Goal: Transaction & Acquisition: Download file/media

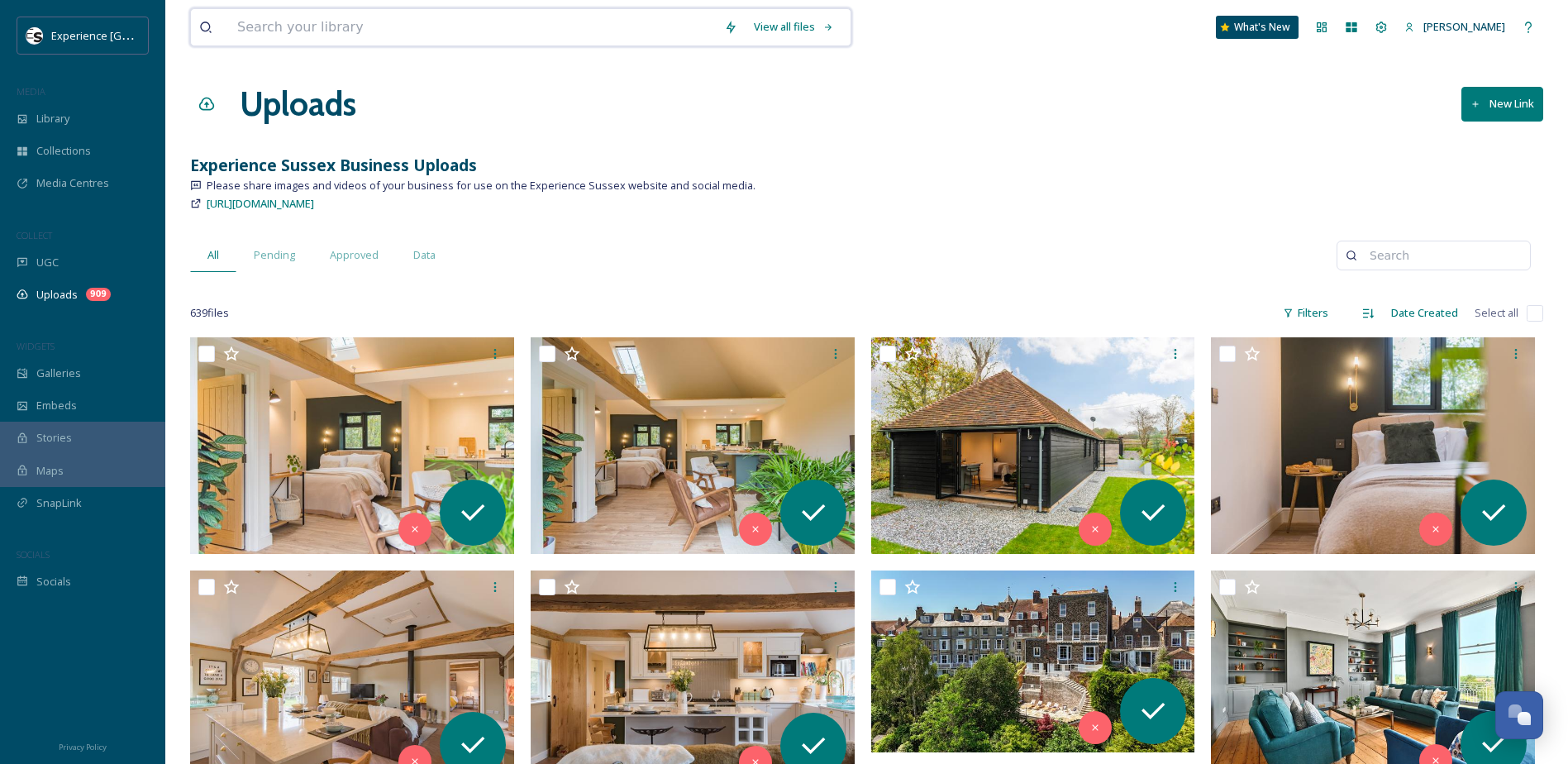
click at [287, 24] on input at bounding box center [472, 27] width 487 height 37
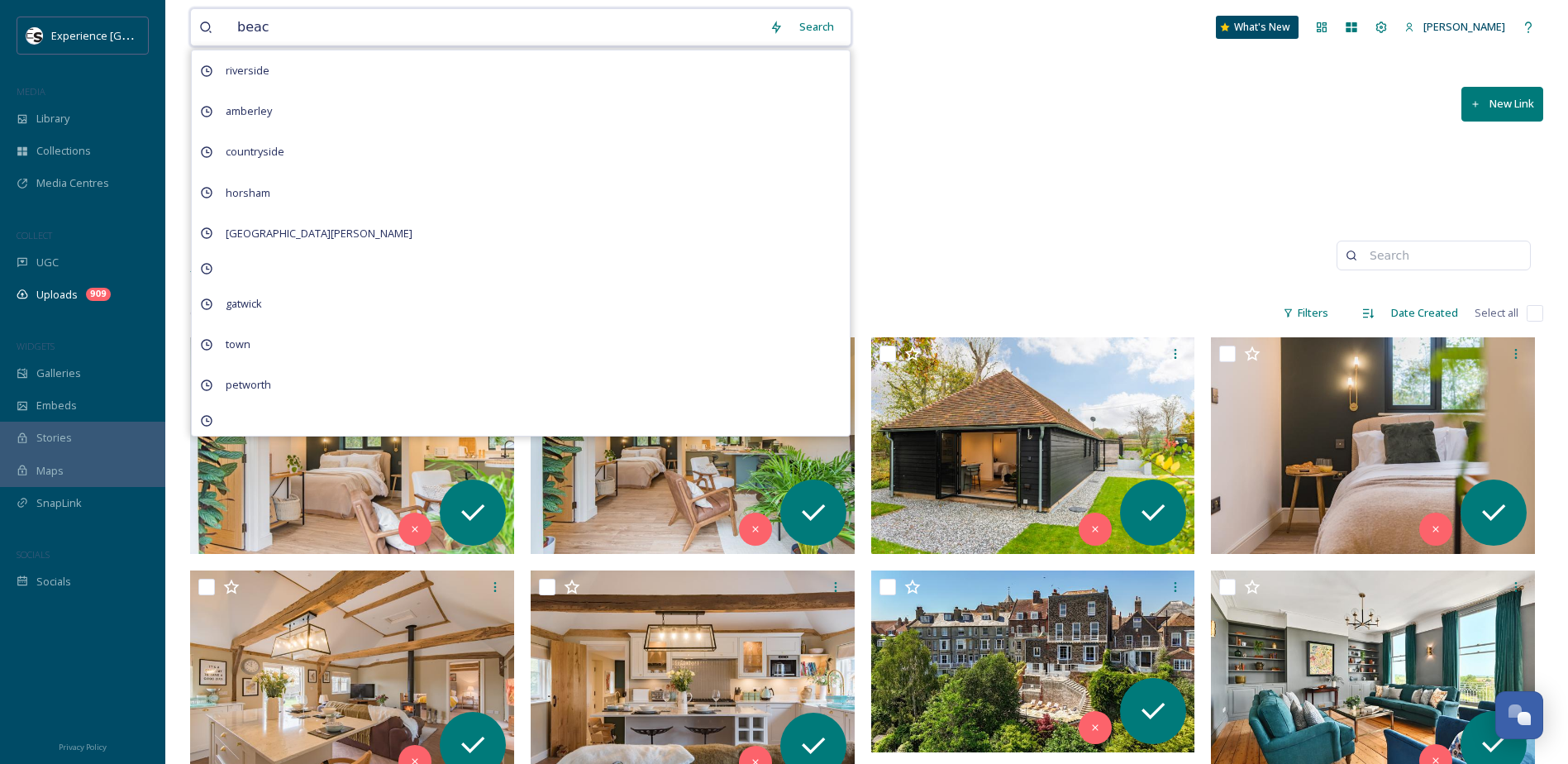
type input "beach"
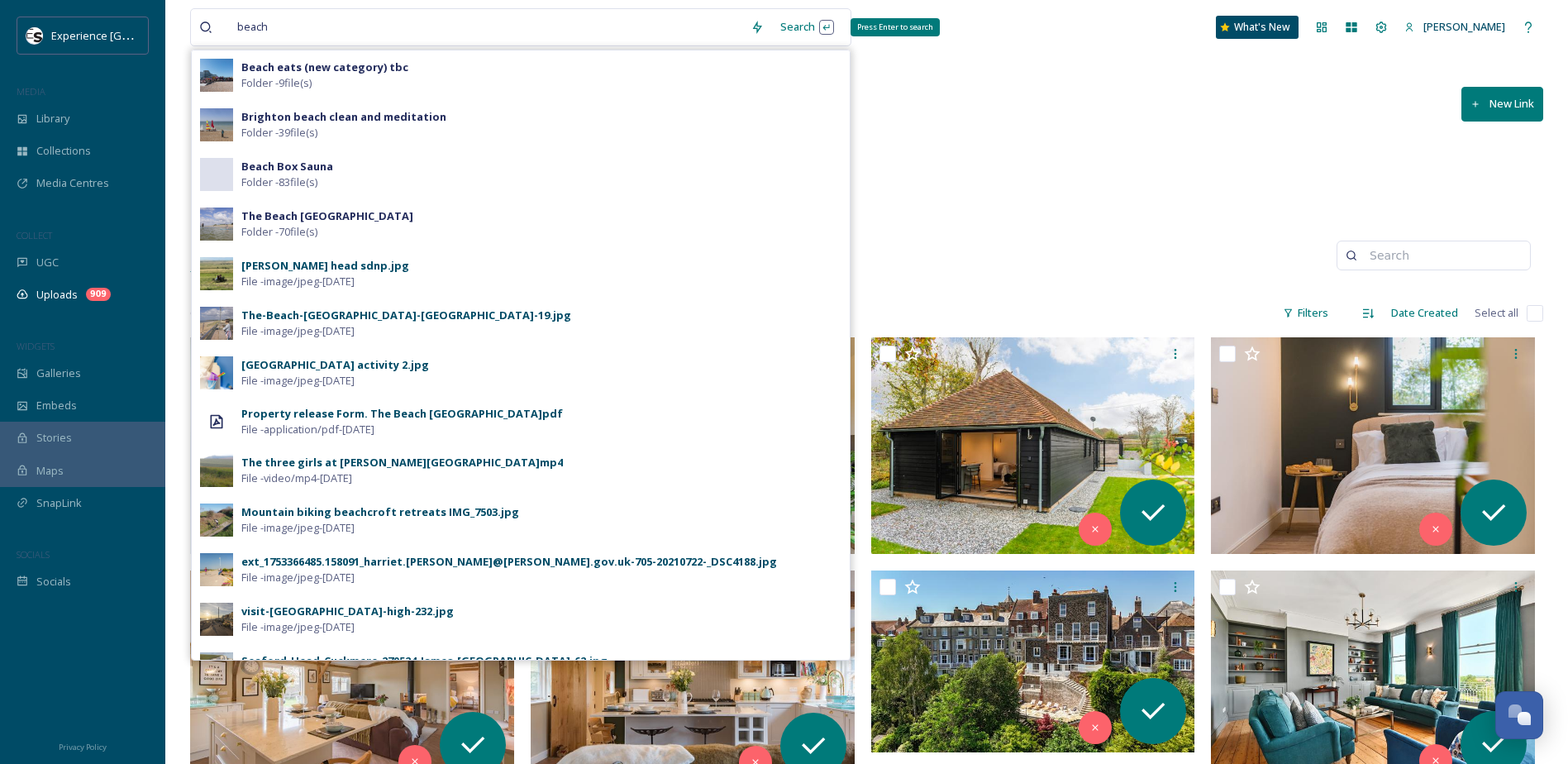
click at [804, 24] on div "Search Press Enter to search" at bounding box center [807, 26] width 71 height 32
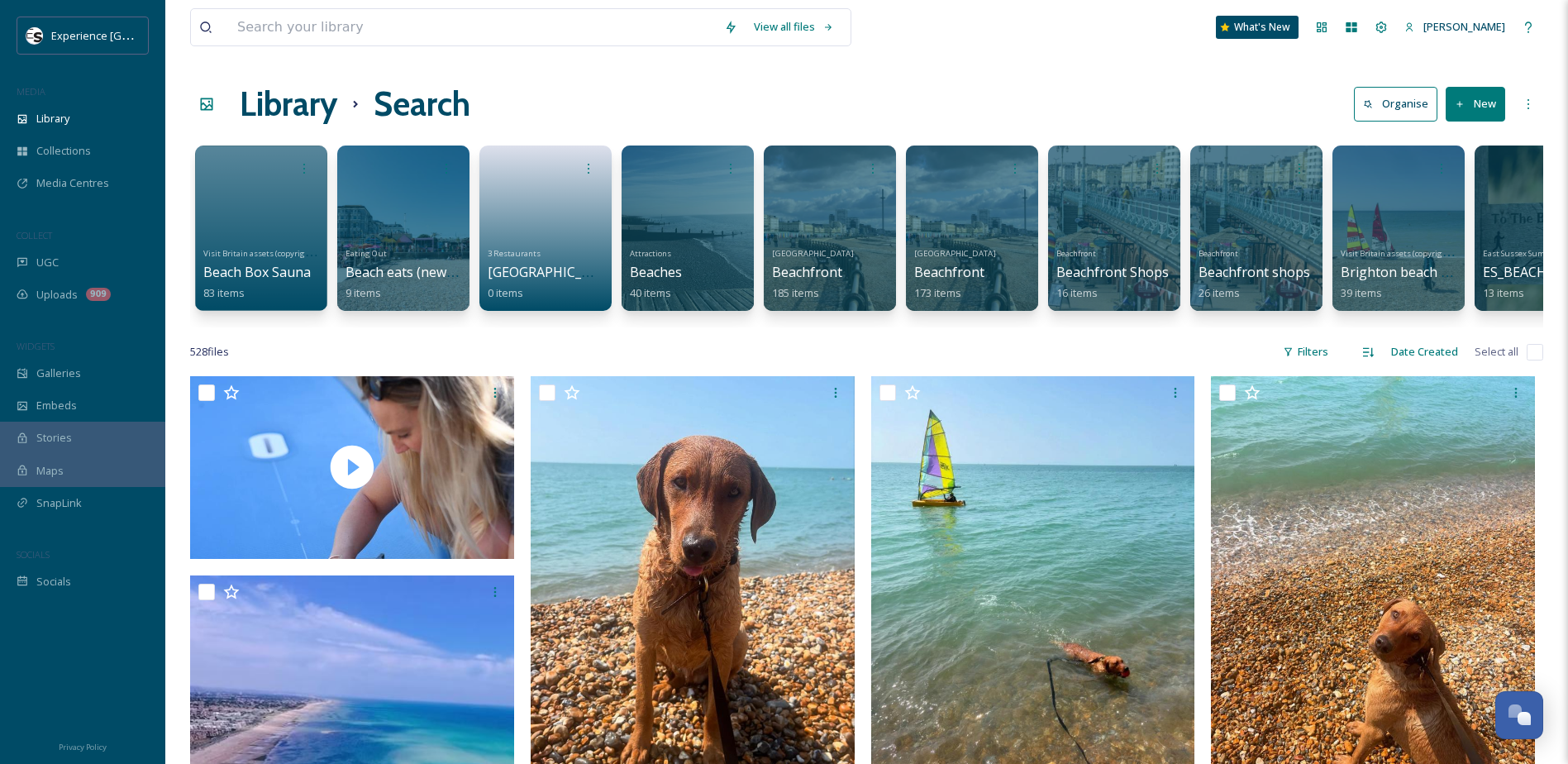
drag, startPoint x: 862, startPoint y: 406, endPoint x: 859, endPoint y: 231, distance: 175.0
click at [58, 119] on span "Library" at bounding box center [53, 119] width 33 height 16
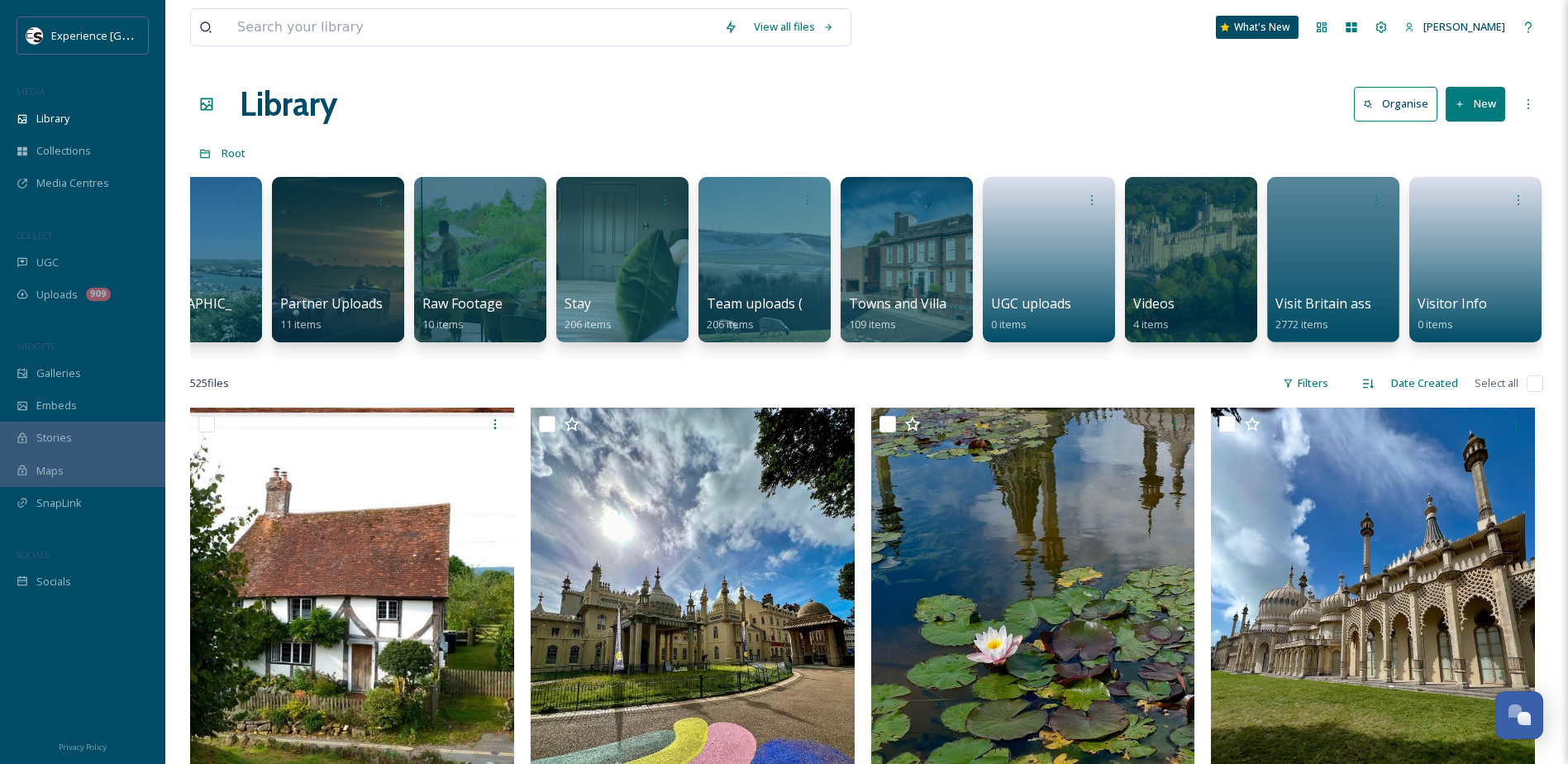
scroll to position [0, 1917]
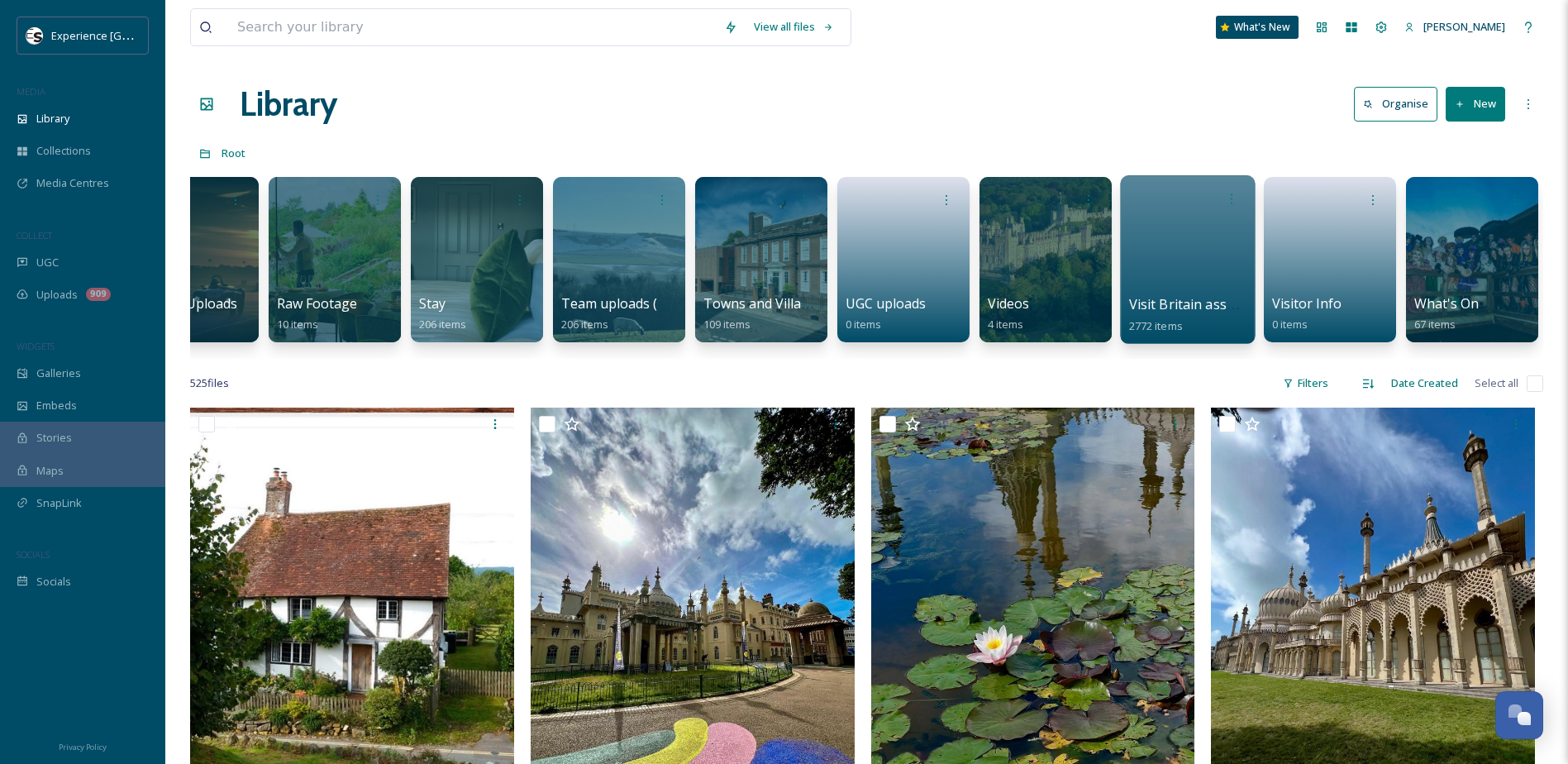
click at [1162, 233] on div at bounding box center [1187, 259] width 135 height 168
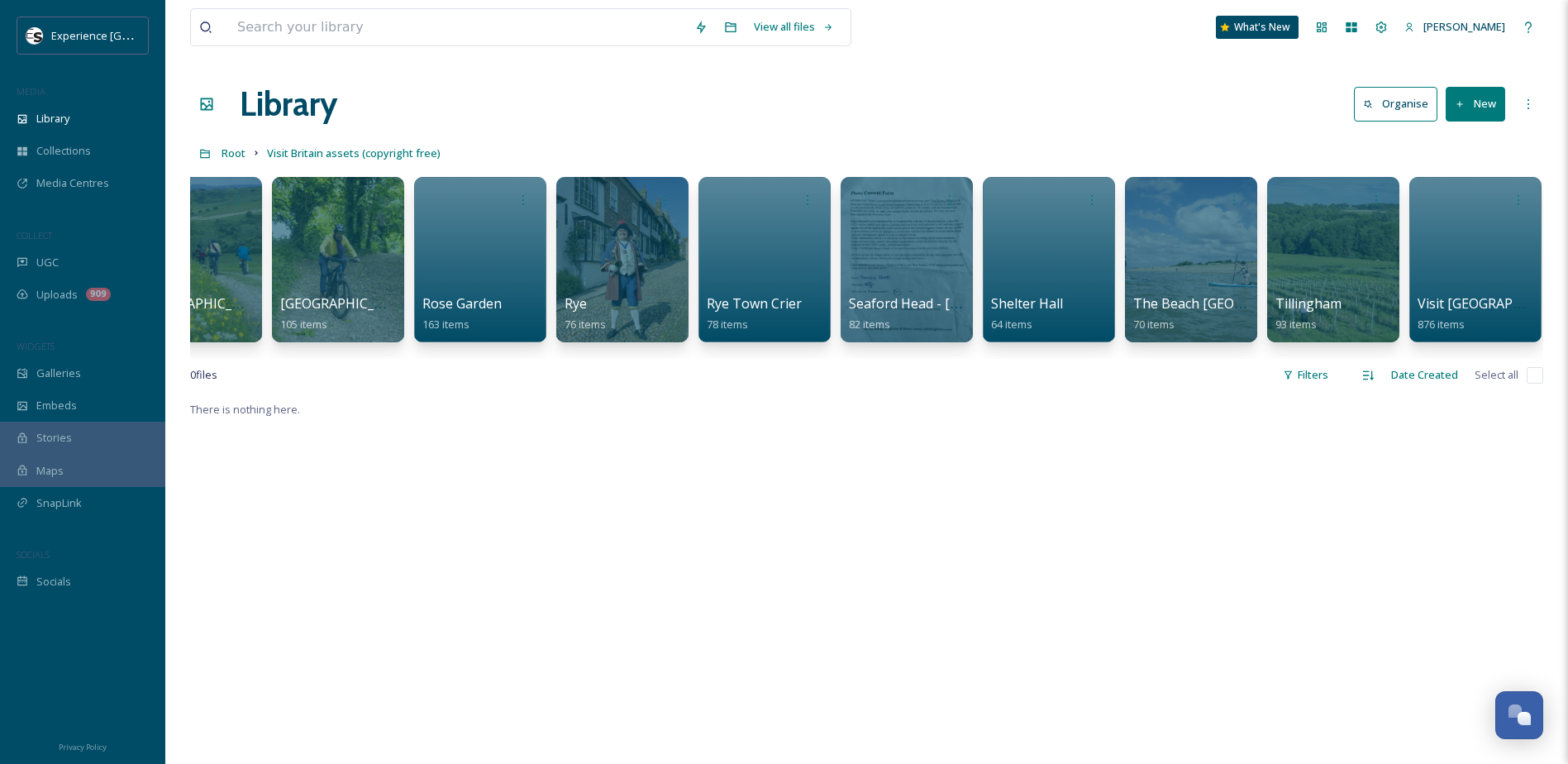
scroll to position [0, 1592]
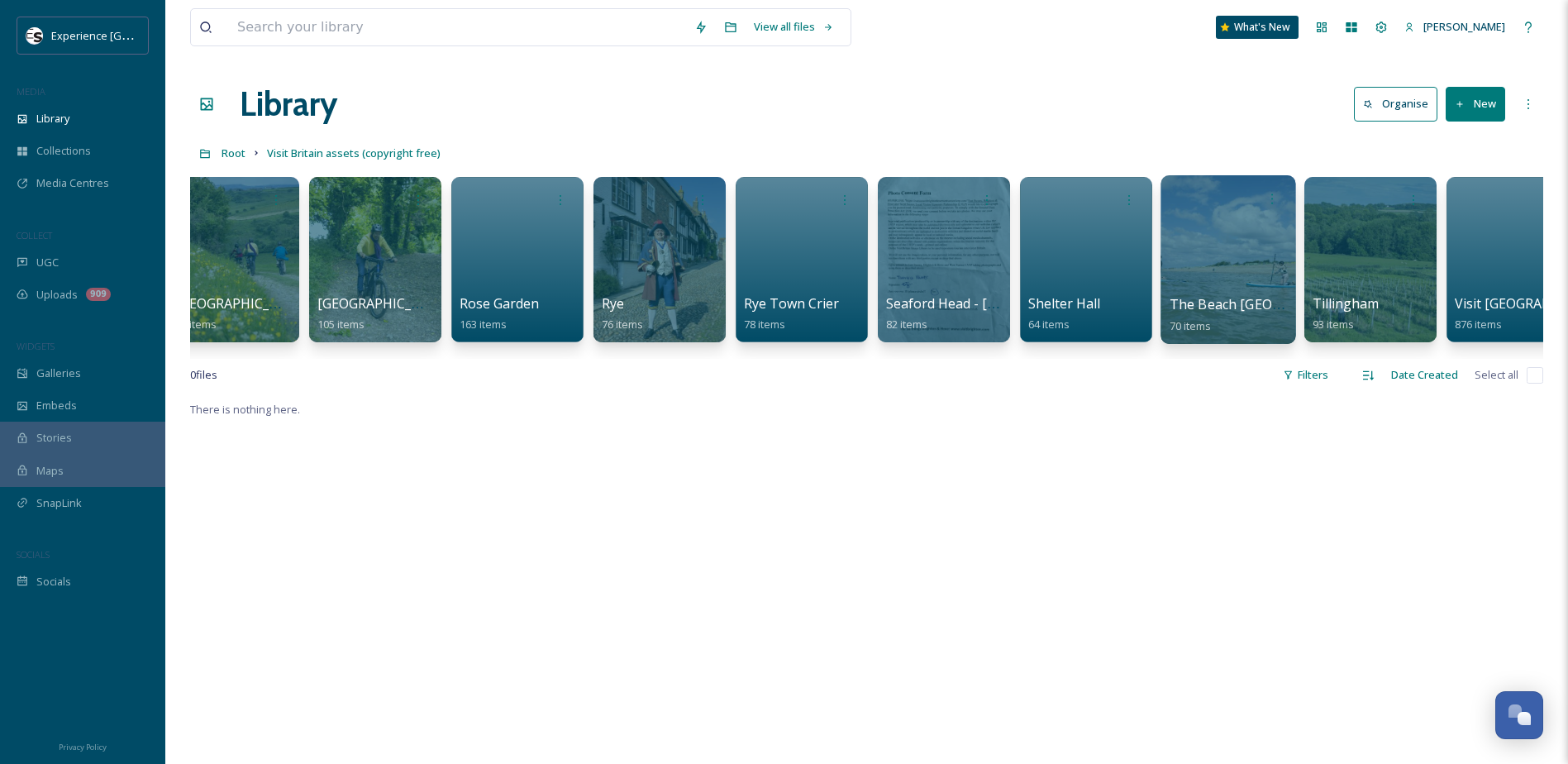
click at [1197, 263] on div at bounding box center [1227, 259] width 135 height 168
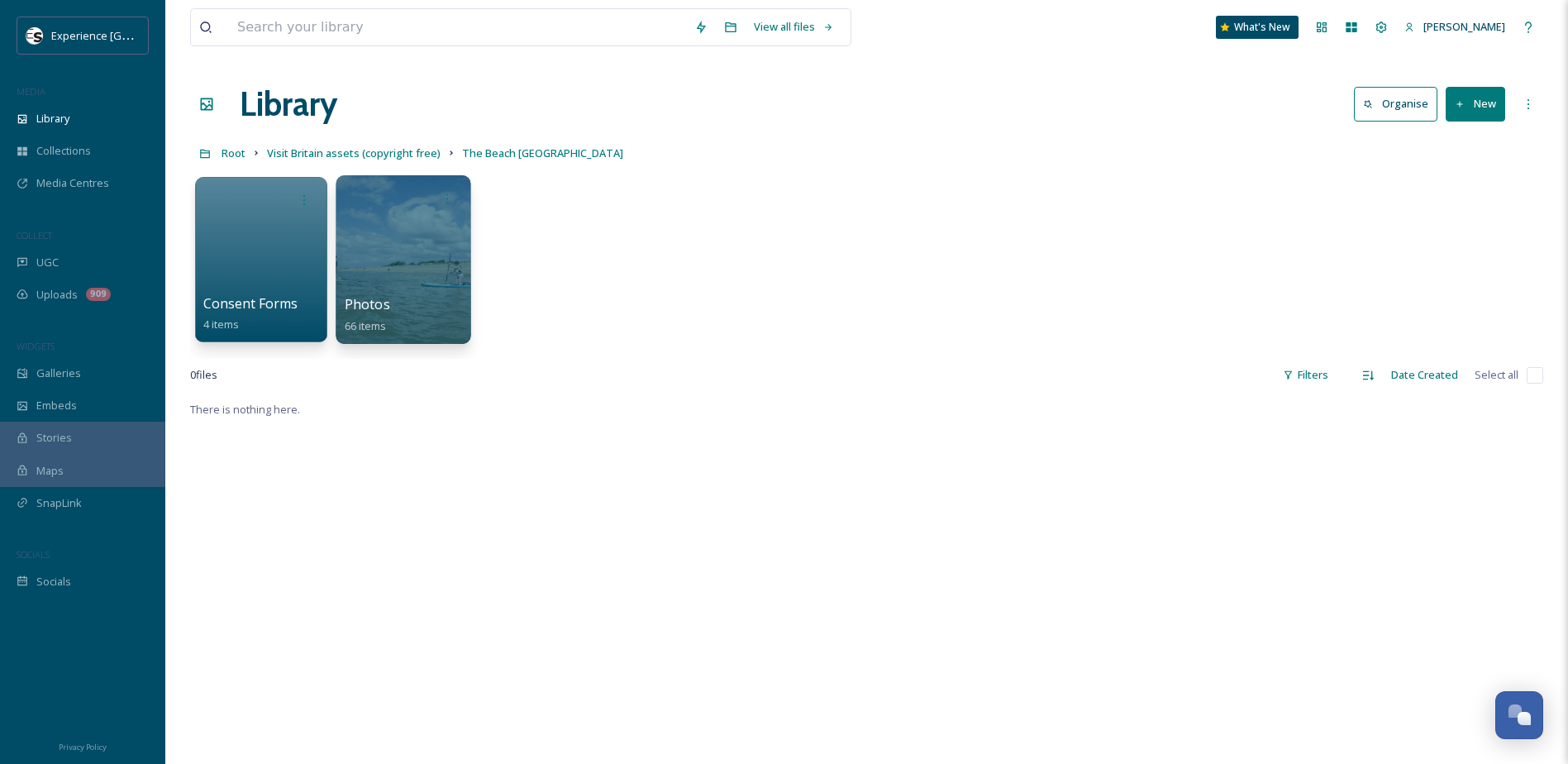
click at [401, 269] on div at bounding box center [403, 259] width 135 height 168
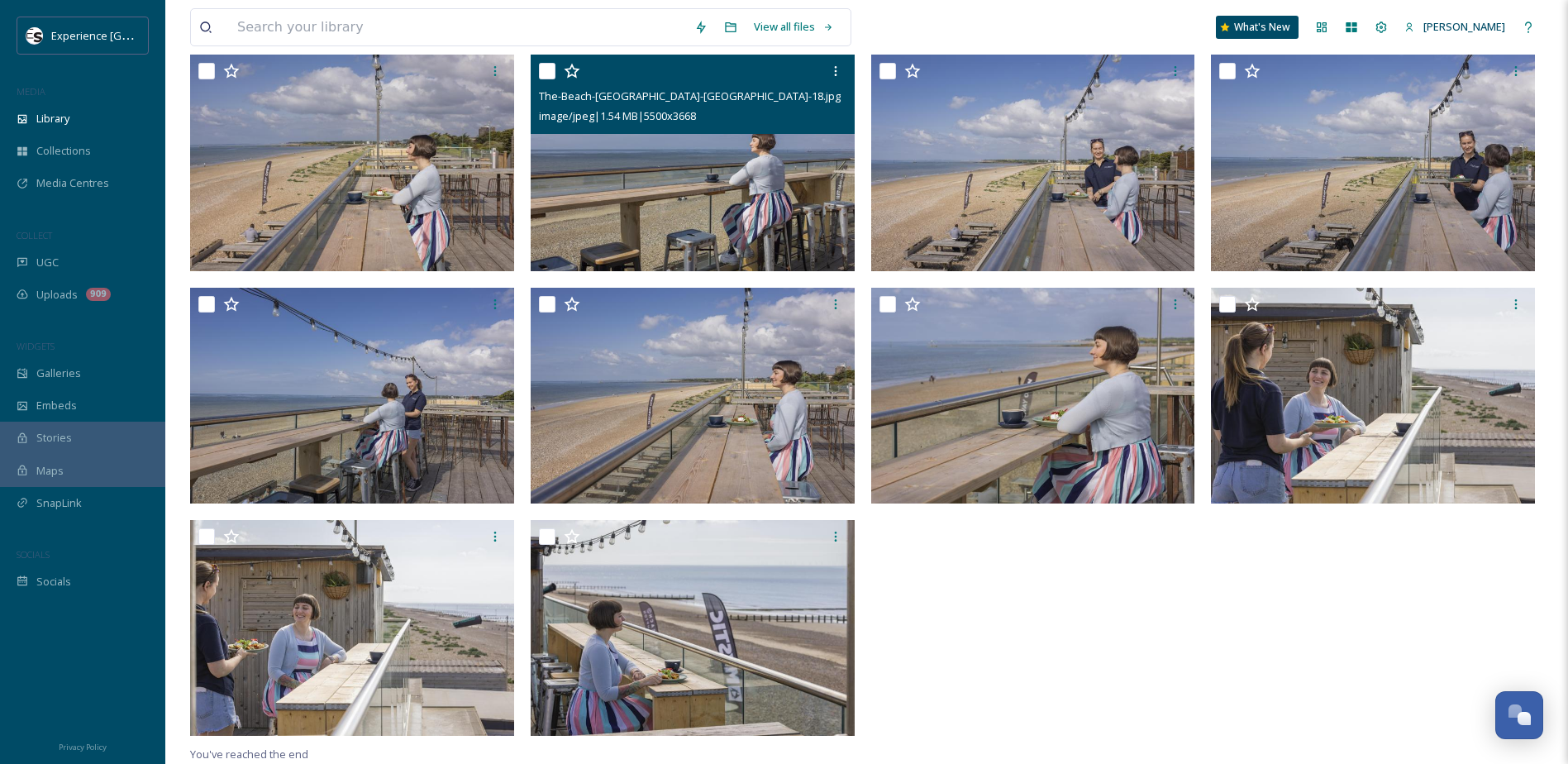
scroll to position [3428, 0]
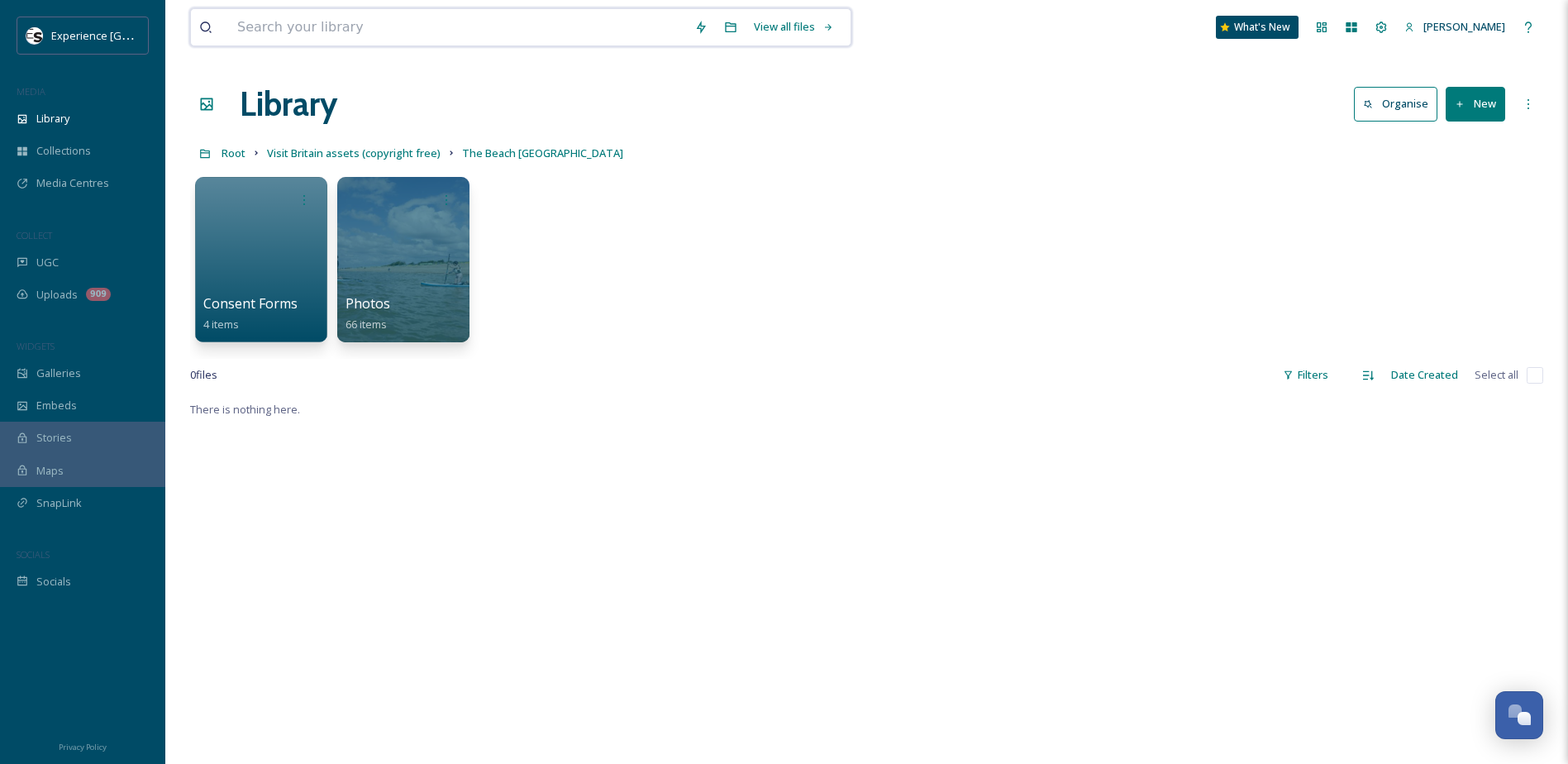
click at [302, 30] on input at bounding box center [457, 27] width 457 height 37
click at [38, 128] on div "Library" at bounding box center [83, 119] width 166 height 32
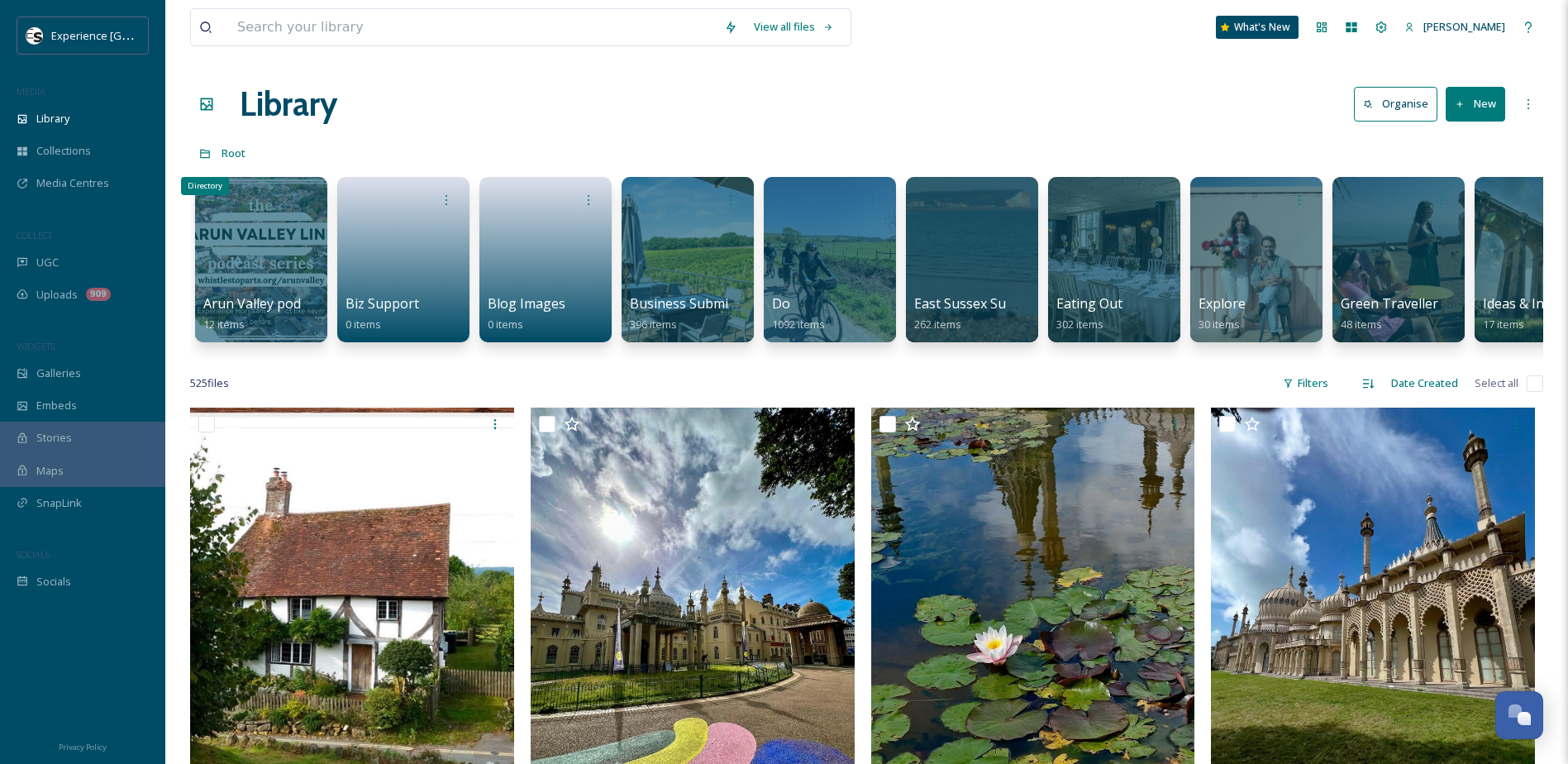
click at [215, 150] on div "Directory" at bounding box center [205, 154] width 30 height 30
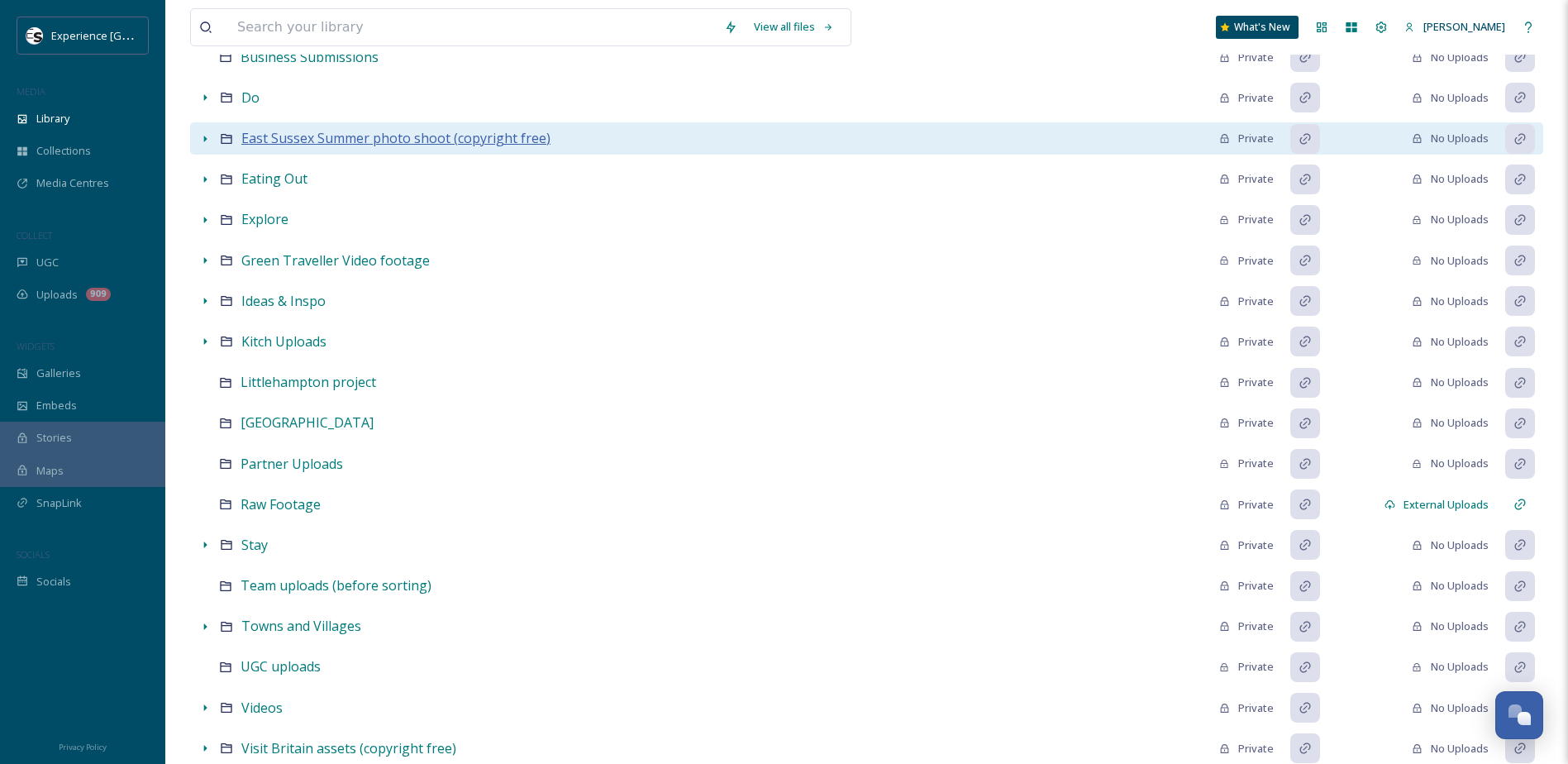
scroll to position [19, 0]
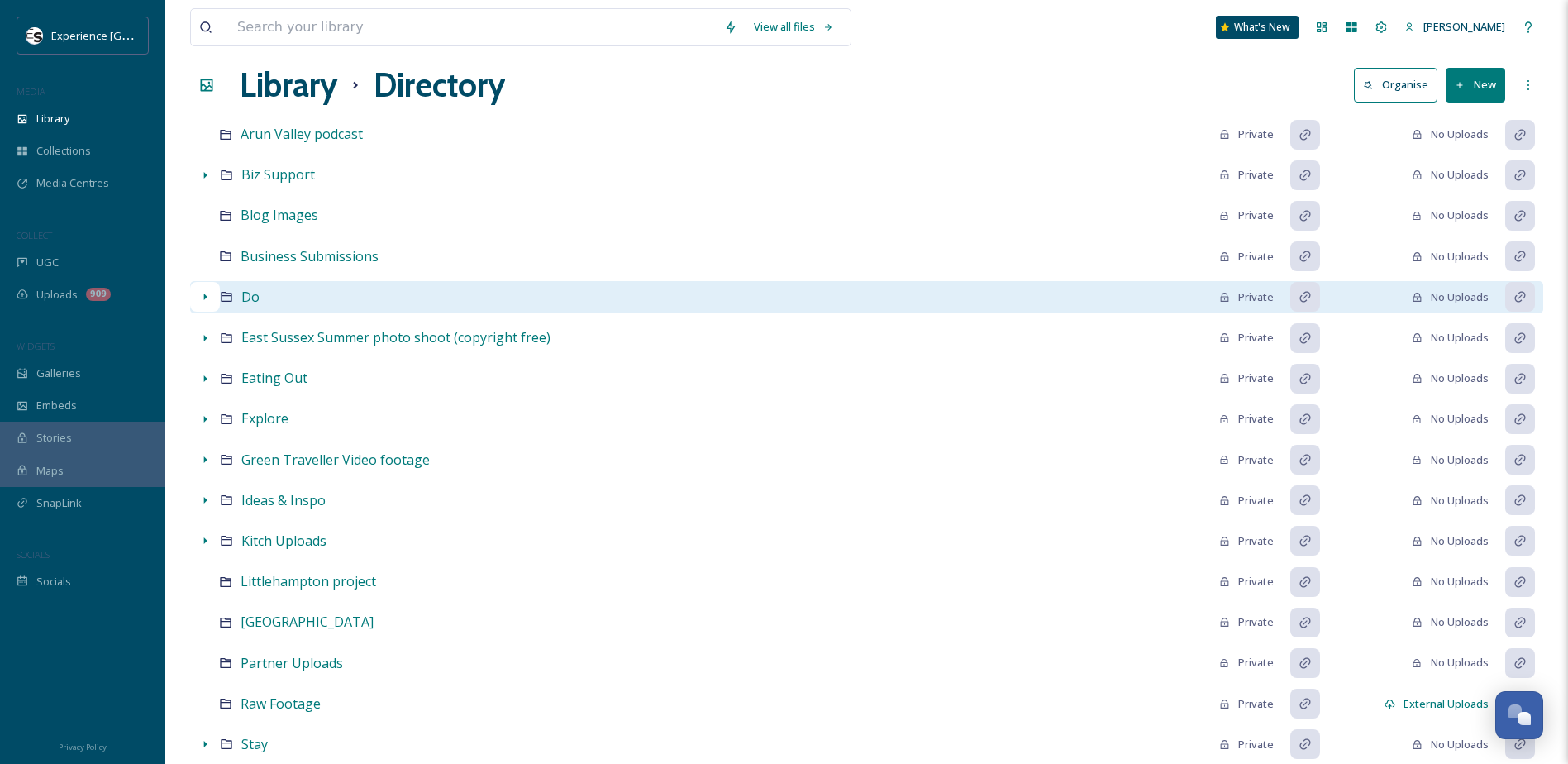
click at [200, 295] on icon at bounding box center [205, 296] width 13 height 13
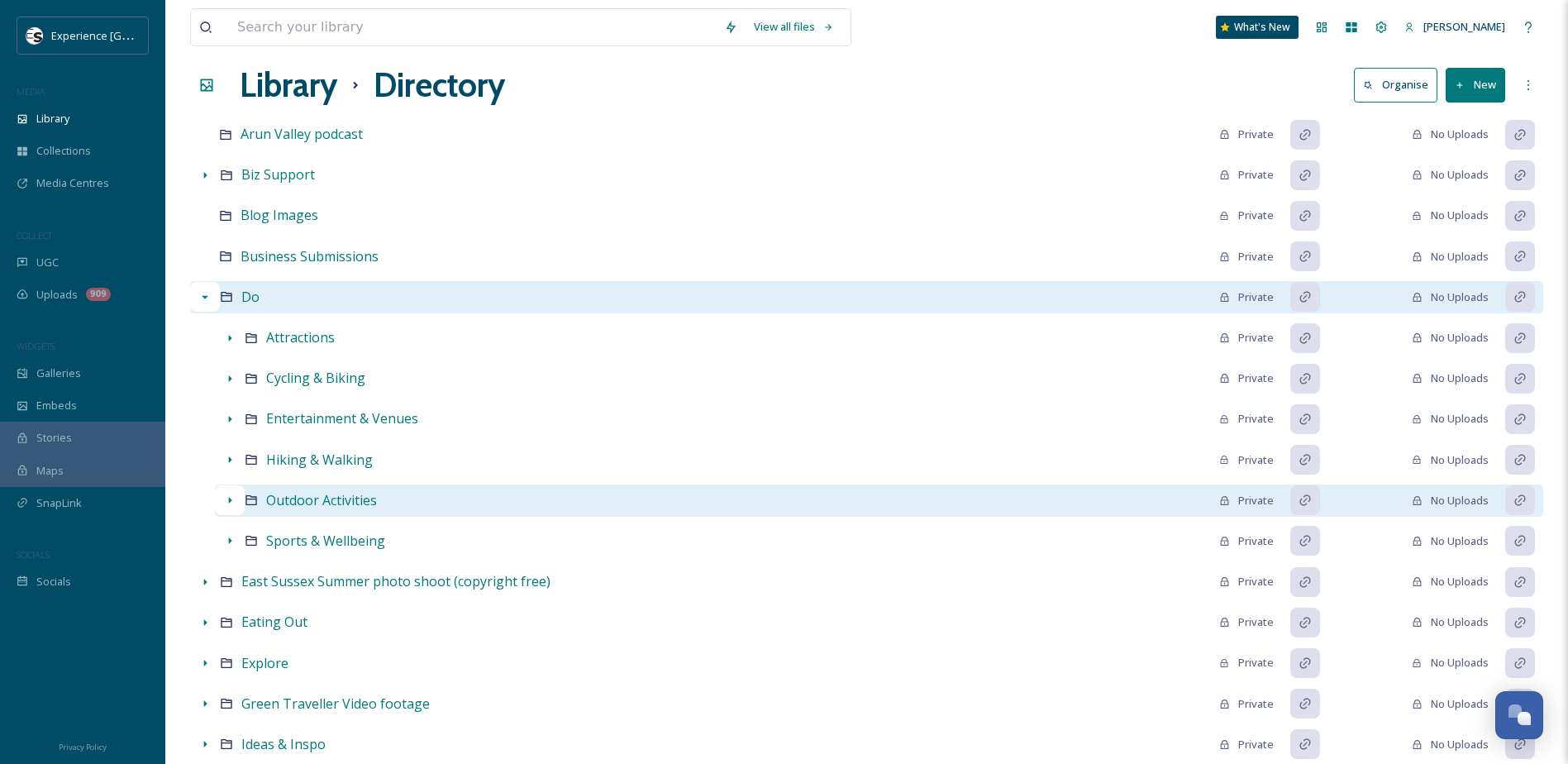
click at [225, 500] on icon at bounding box center [230, 500] width 13 height 13
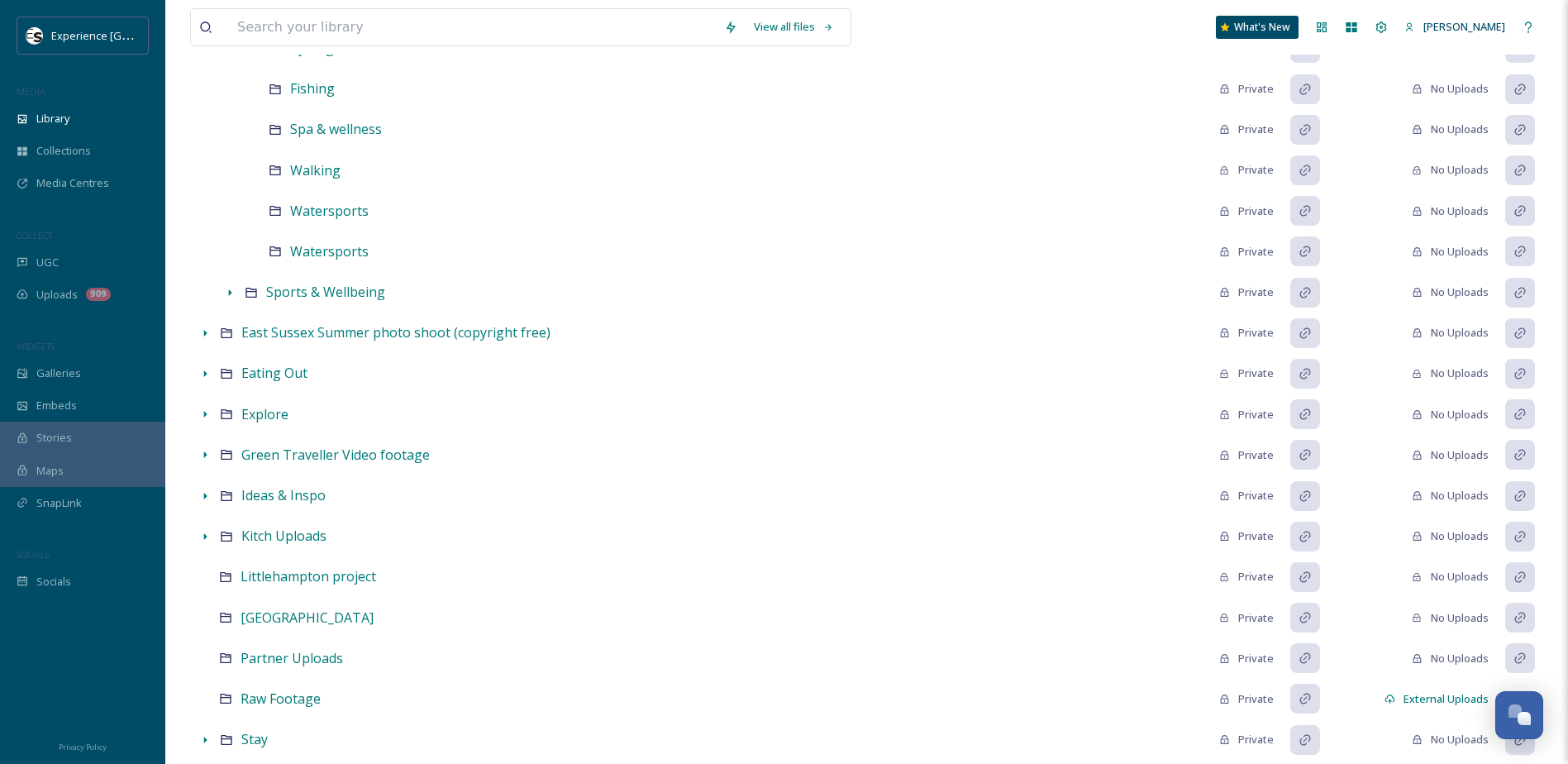
scroll to position [507, 0]
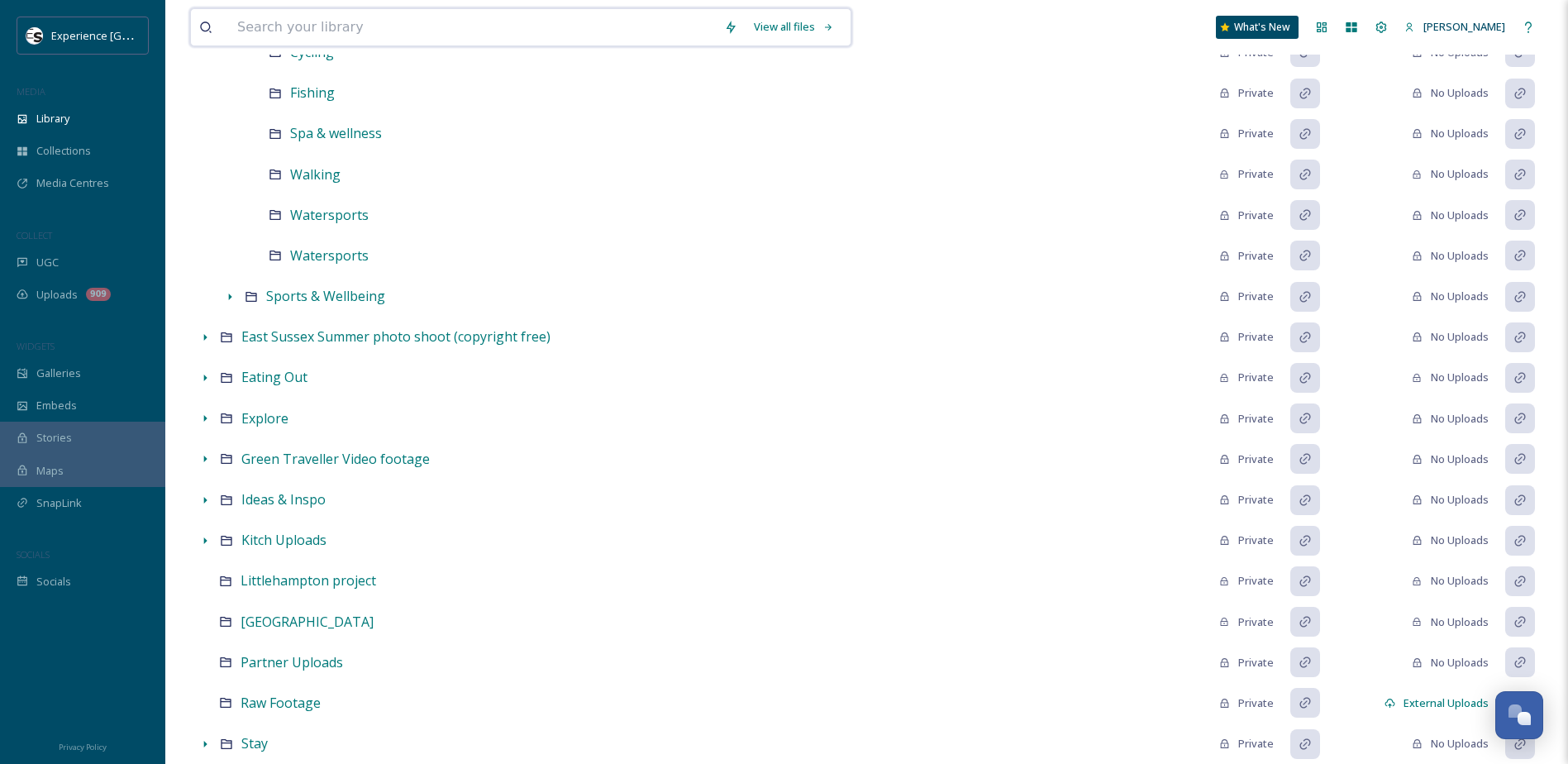
click at [477, 31] on input at bounding box center [472, 27] width 487 height 37
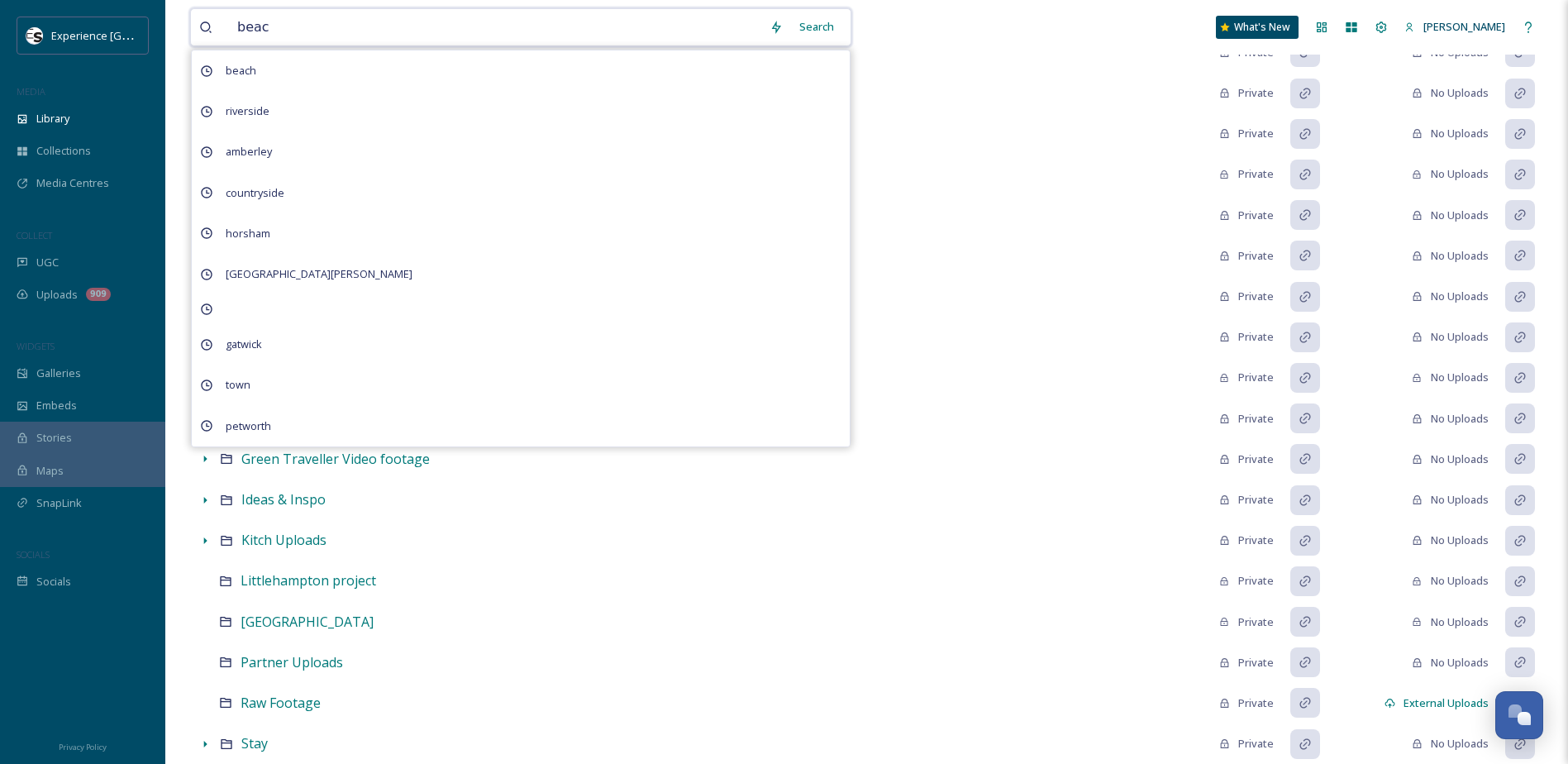
type input "beach"
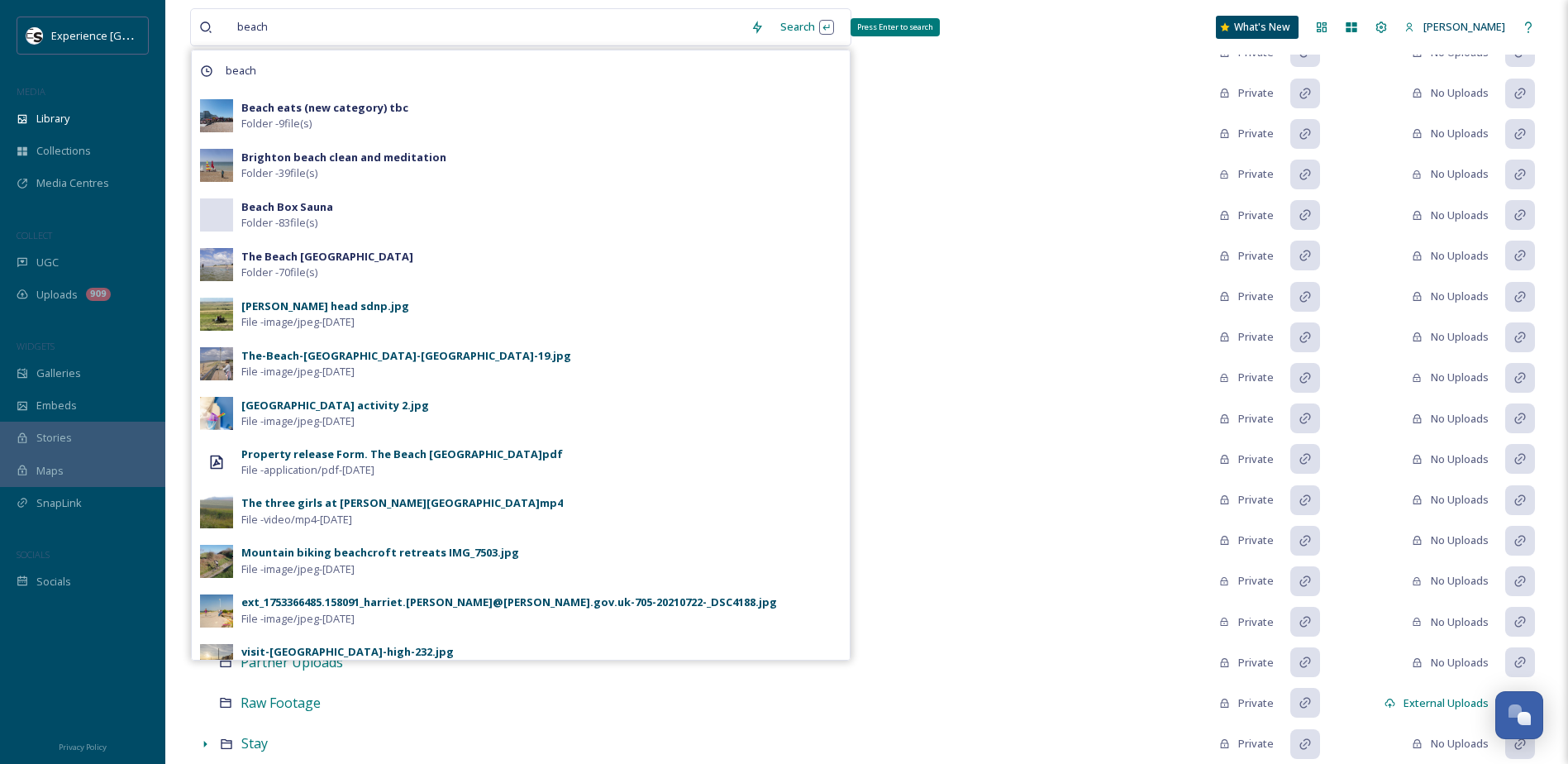
click at [801, 24] on div "Search Press Enter to search" at bounding box center [807, 26] width 71 height 32
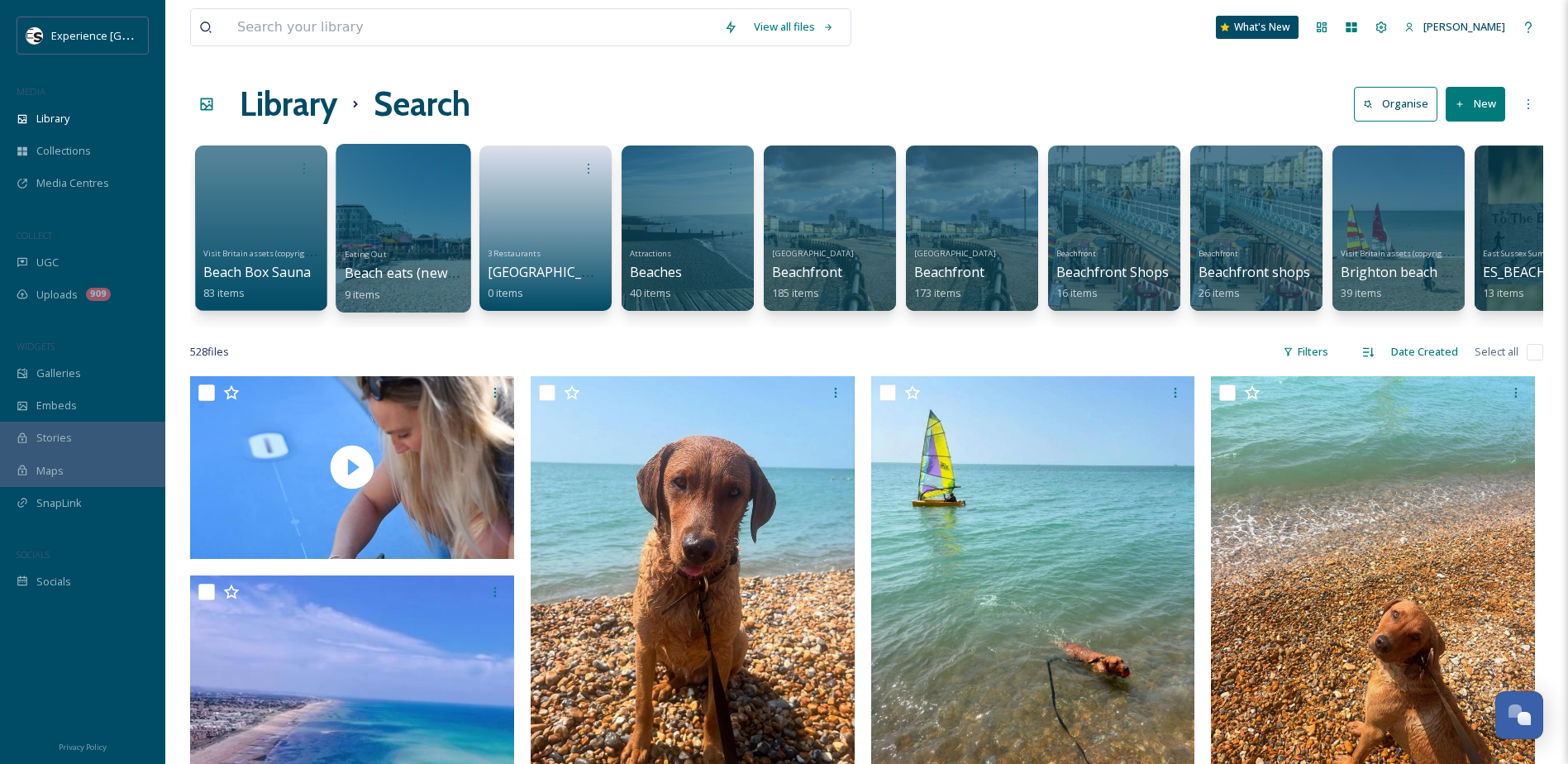
click at [392, 283] on div "Eating Out Beach eats (new category) tbc 9 items" at bounding box center [404, 272] width 119 height 61
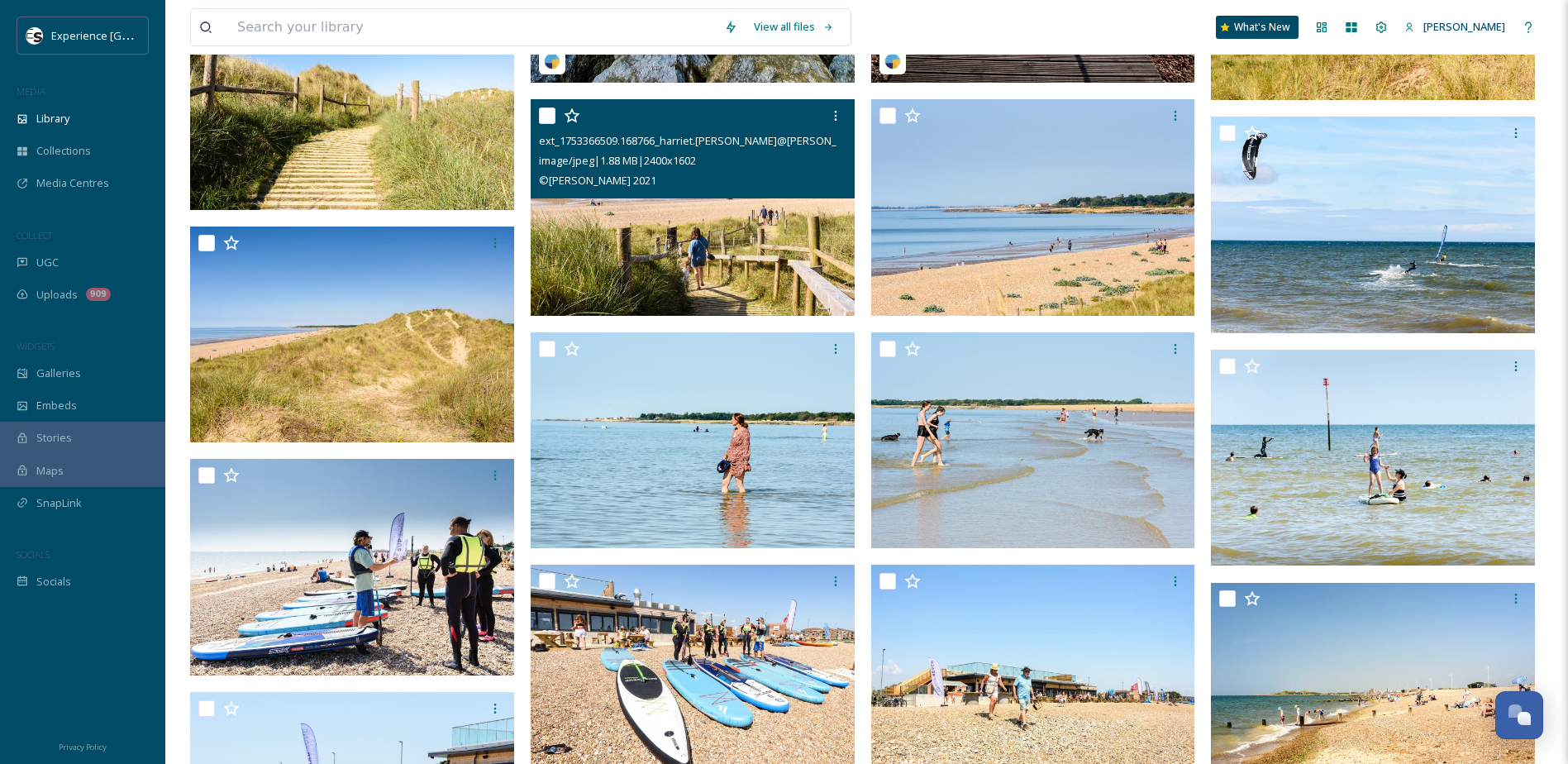
scroll to position [1074, 0]
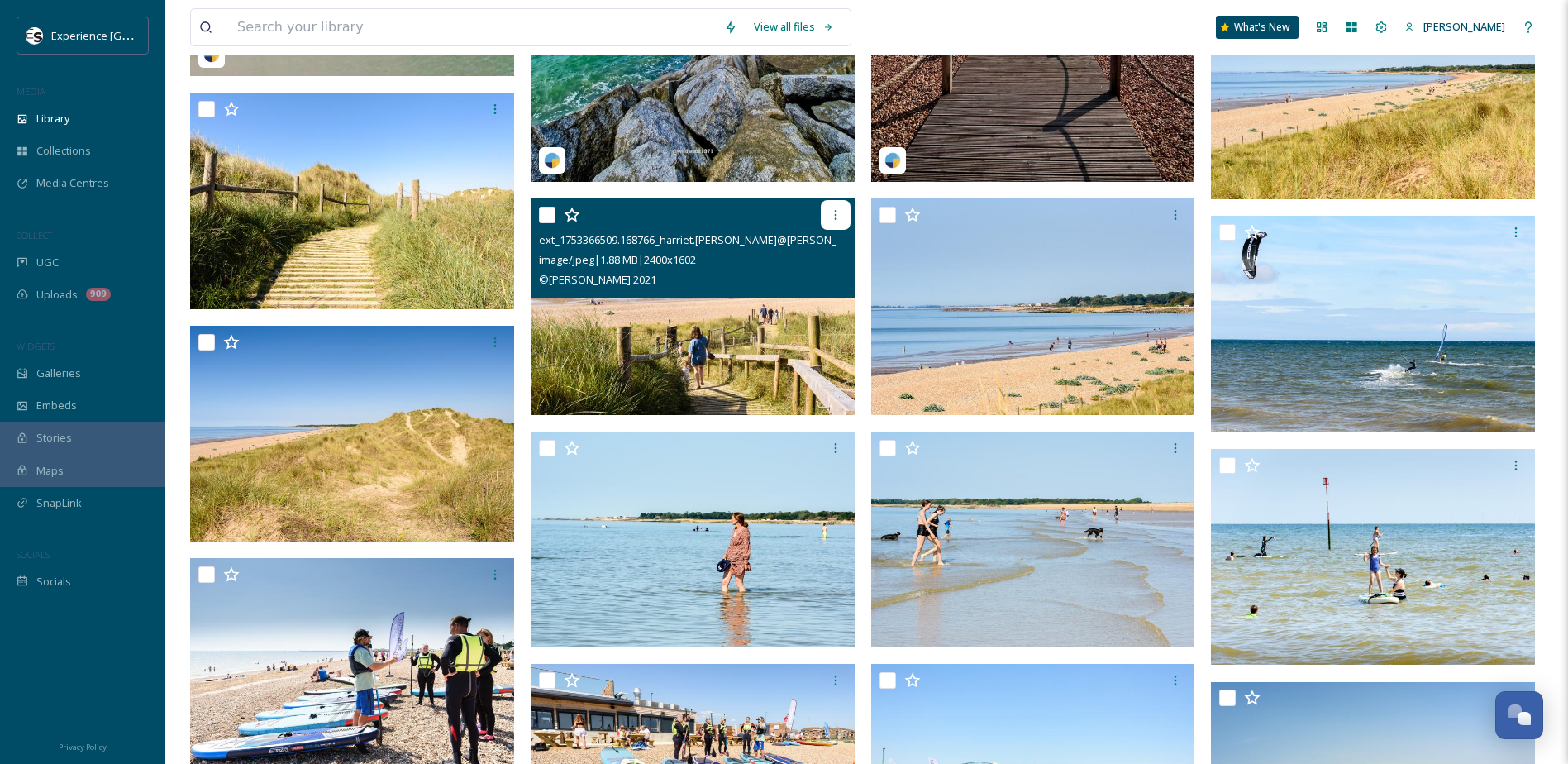
click at [837, 221] on icon at bounding box center [836, 215] width 13 height 13
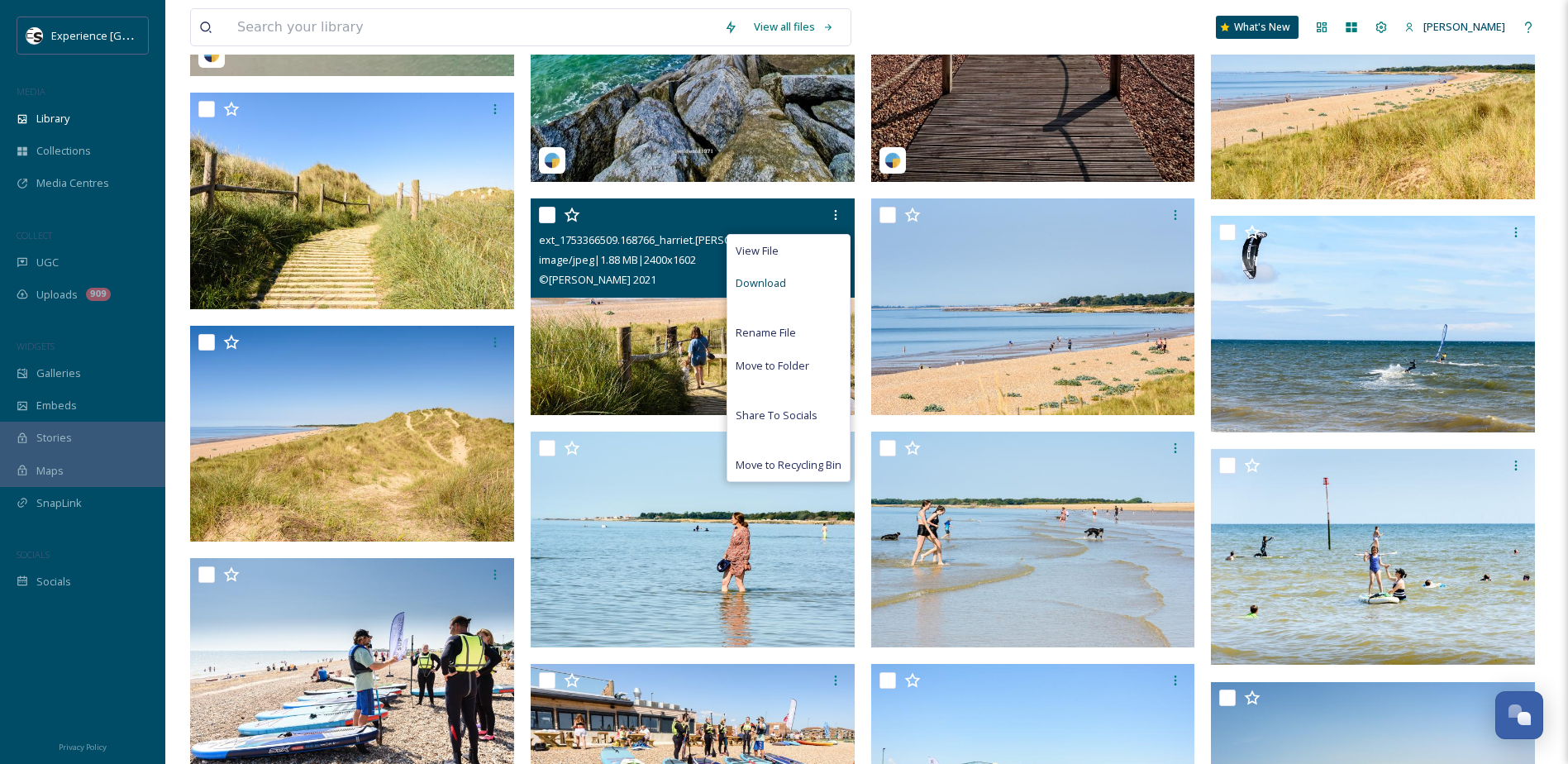
click at [788, 295] on div "Download" at bounding box center [789, 283] width 122 height 32
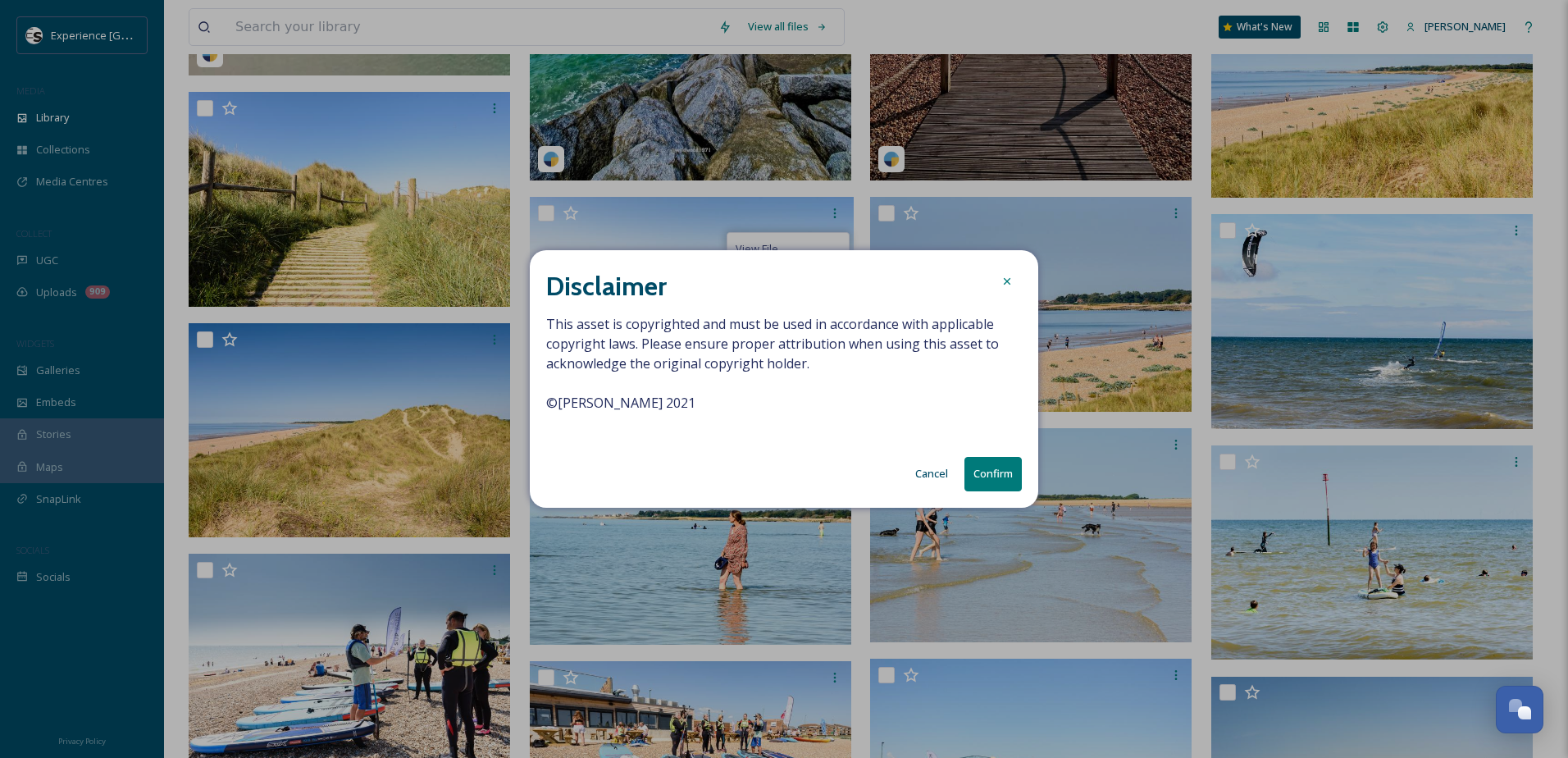
click at [982, 470] on button "Confirm" at bounding box center [992, 473] width 57 height 34
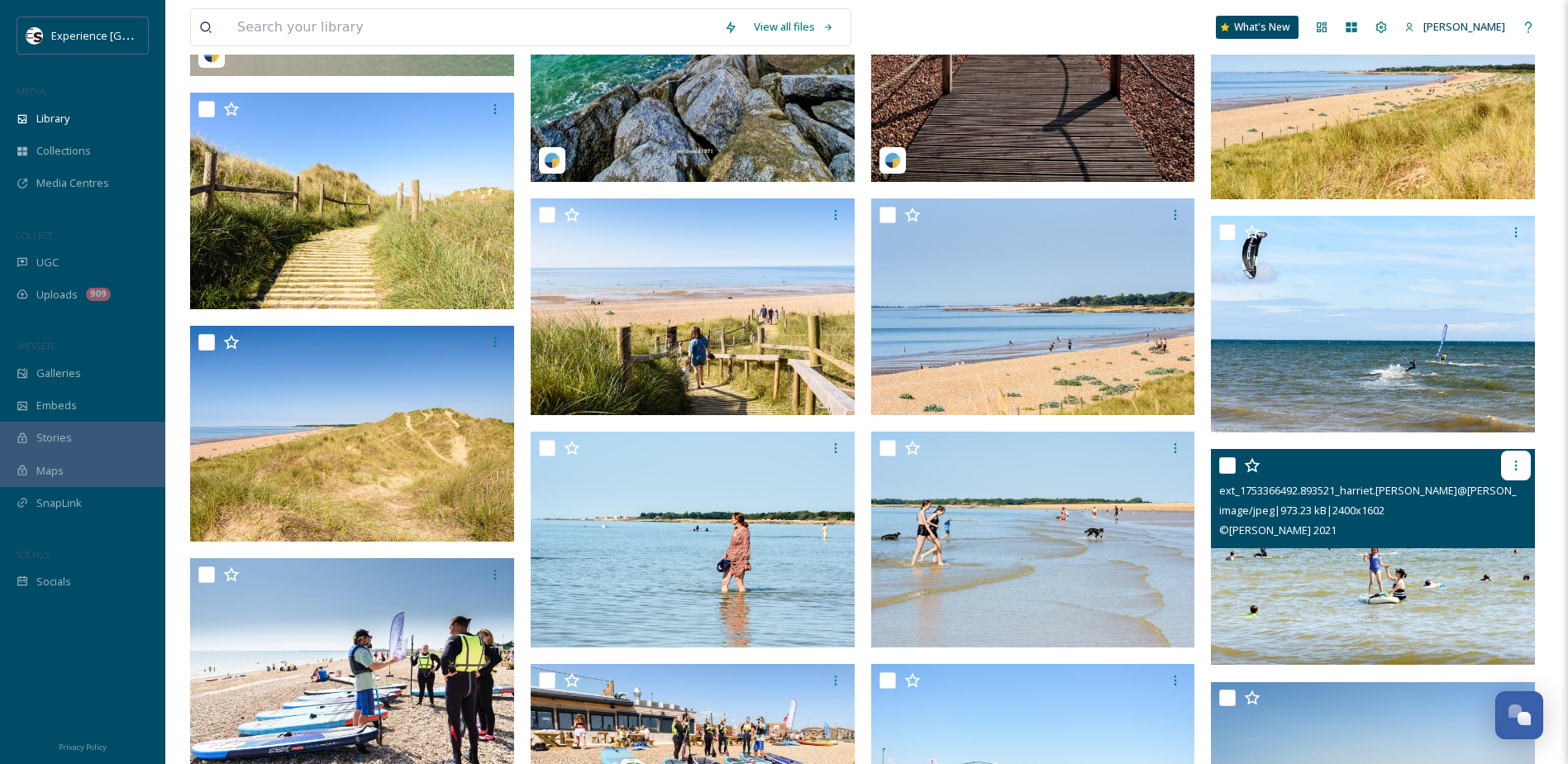
click at [1516, 470] on icon at bounding box center [1516, 465] width 3 height 10
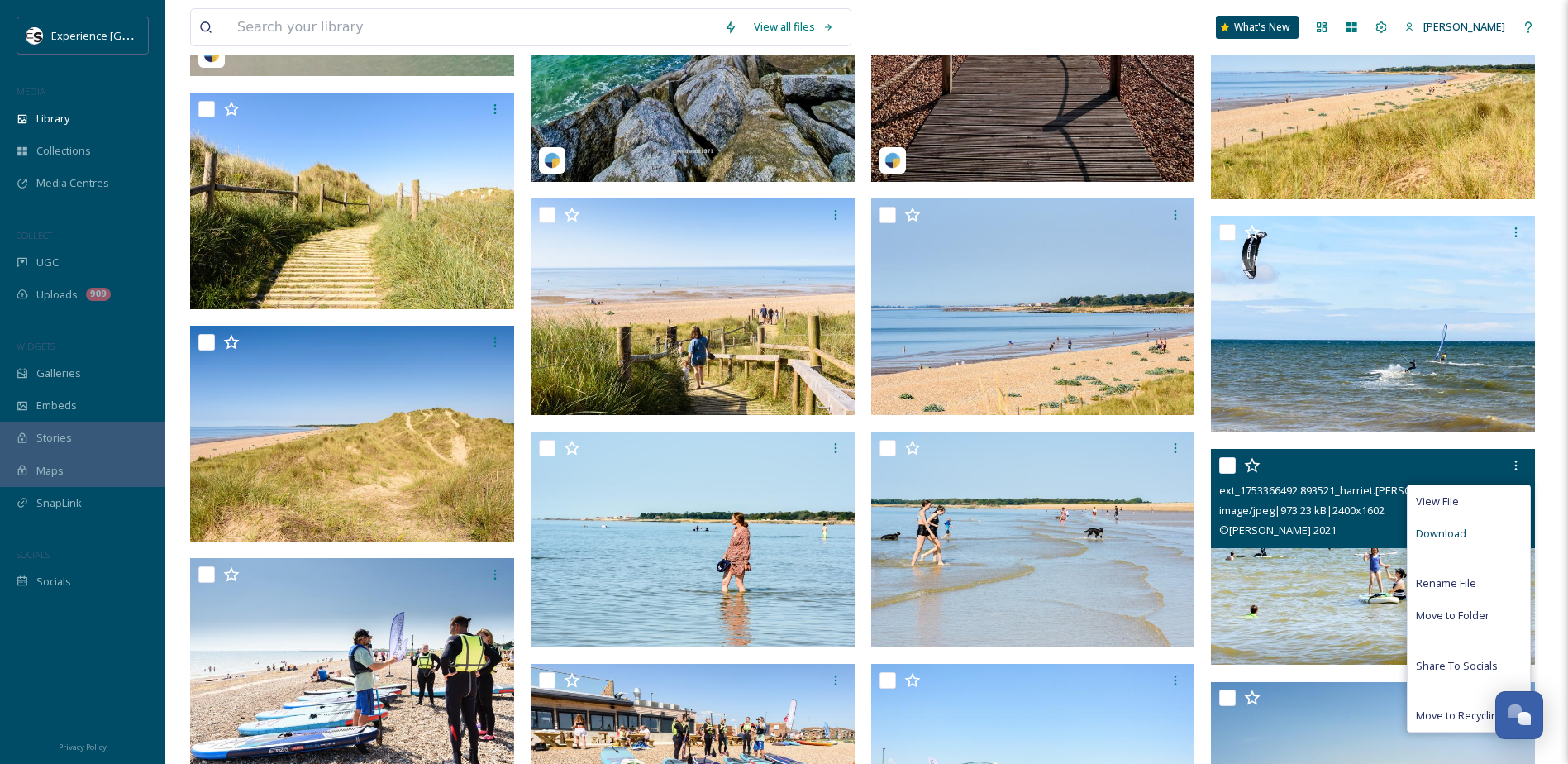
click at [1476, 548] on div "Download" at bounding box center [1469, 533] width 122 height 32
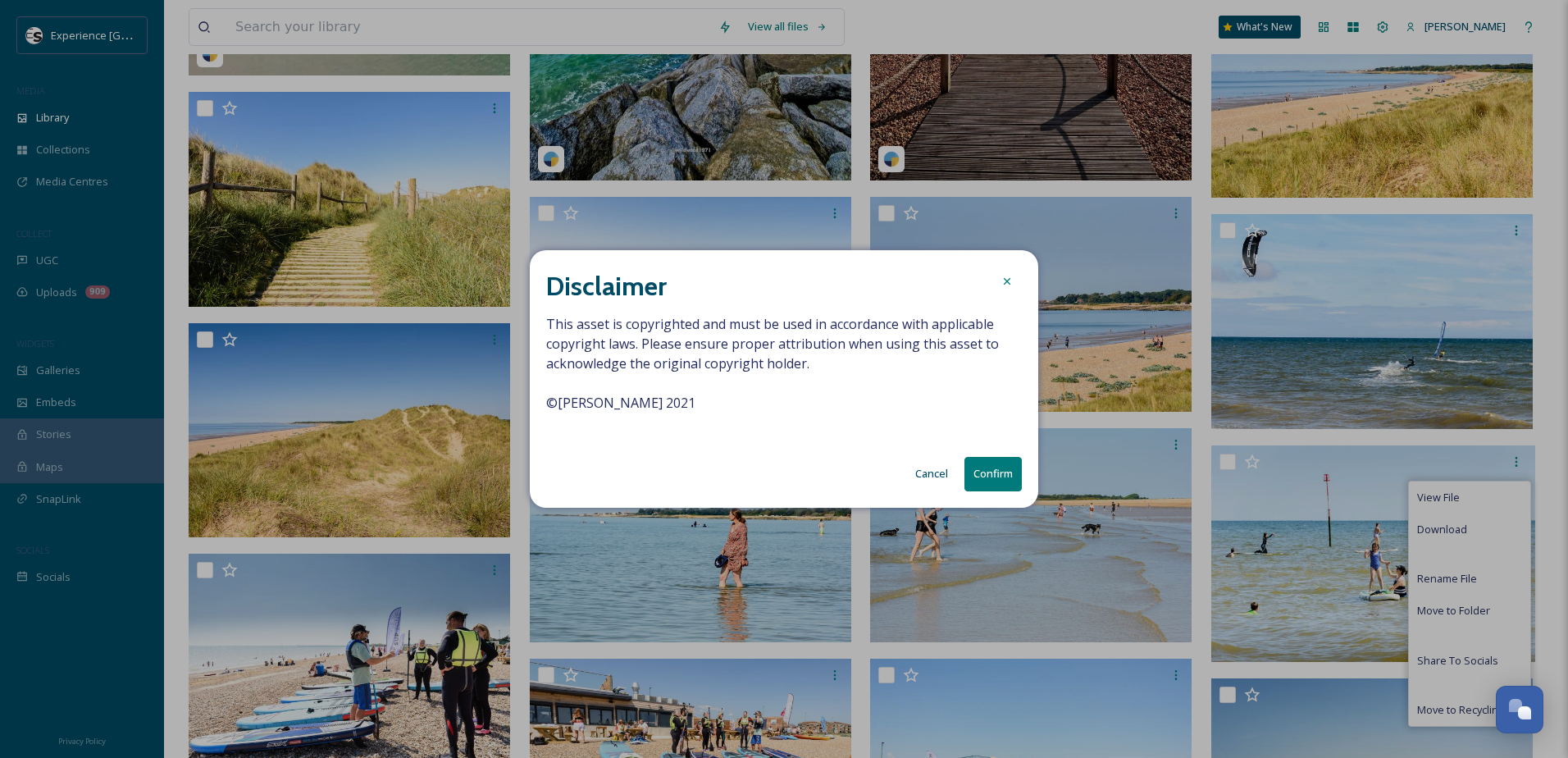
click at [999, 479] on button "Confirm" at bounding box center [992, 473] width 57 height 34
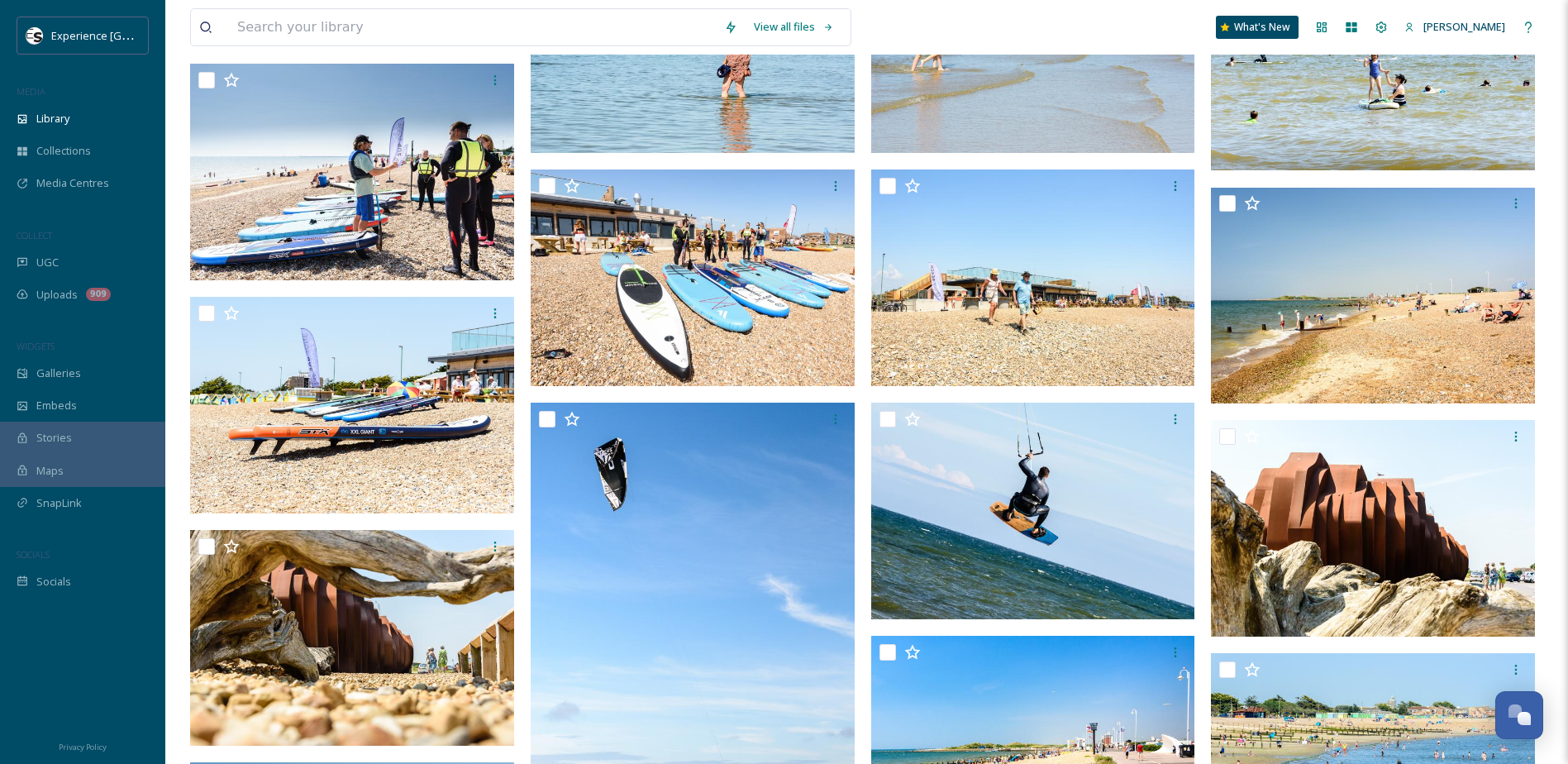
scroll to position [1570, 0]
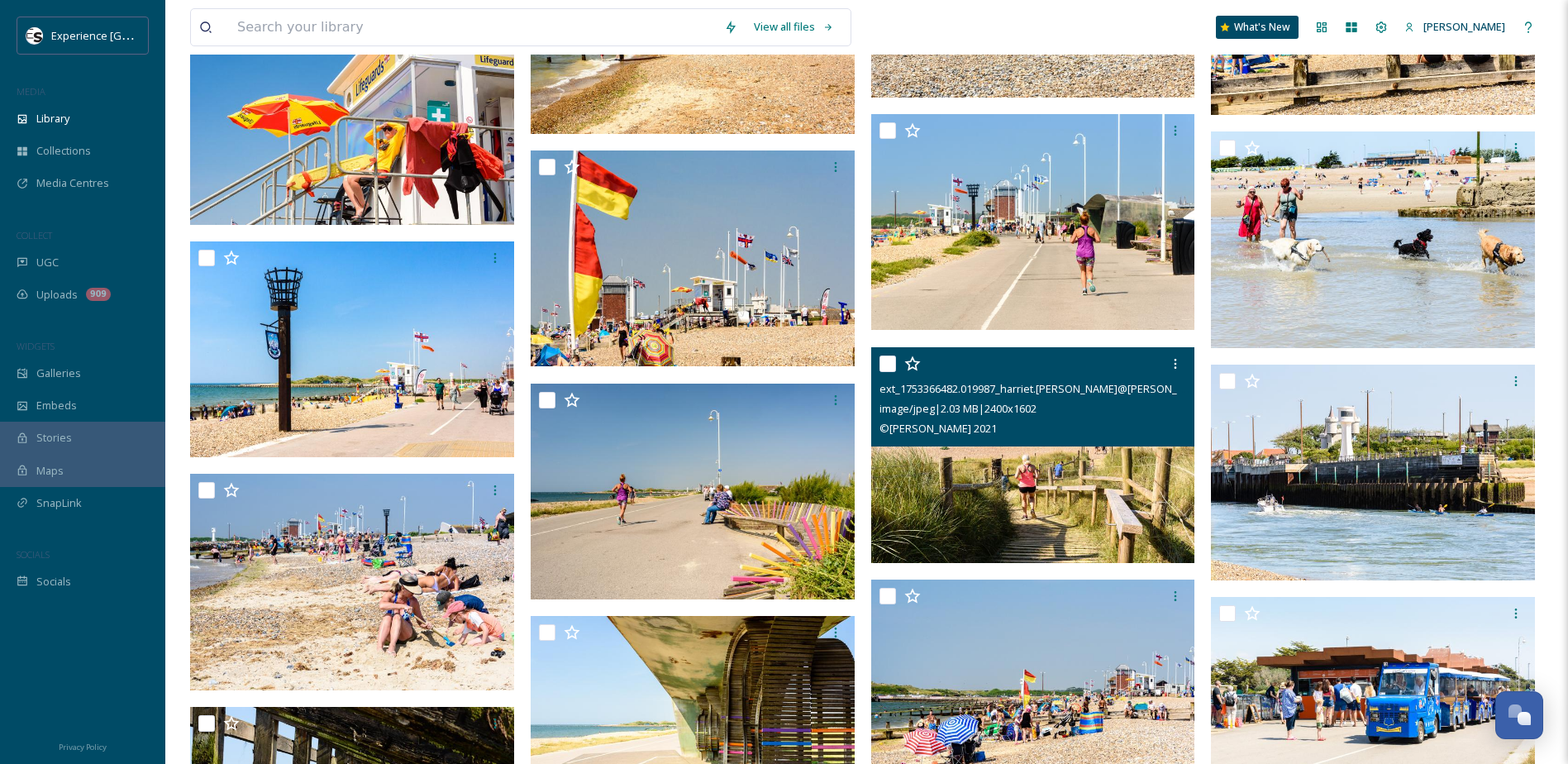
scroll to position [2562, 0]
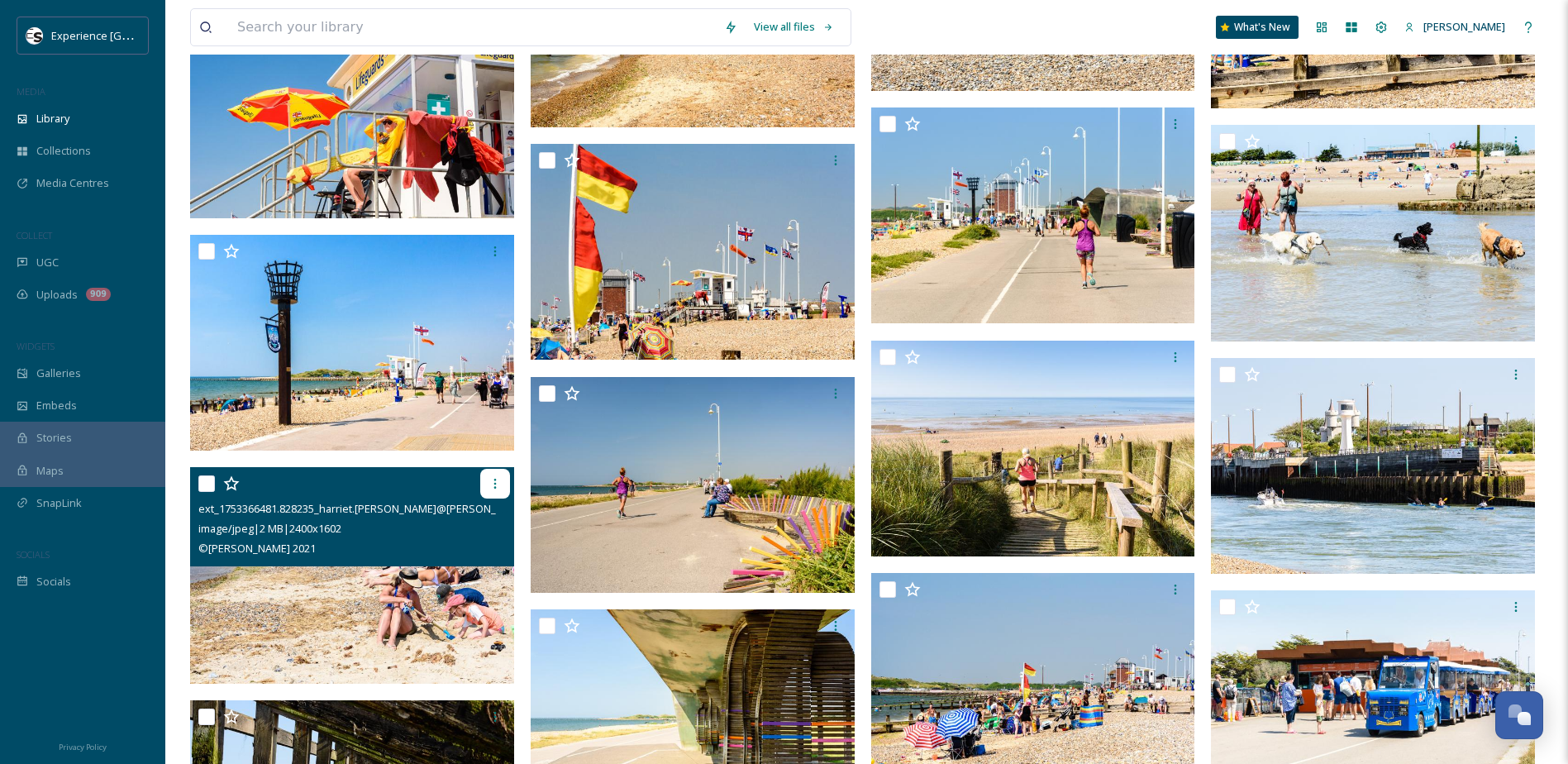
click at [500, 490] on icon at bounding box center [495, 484] width 13 height 13
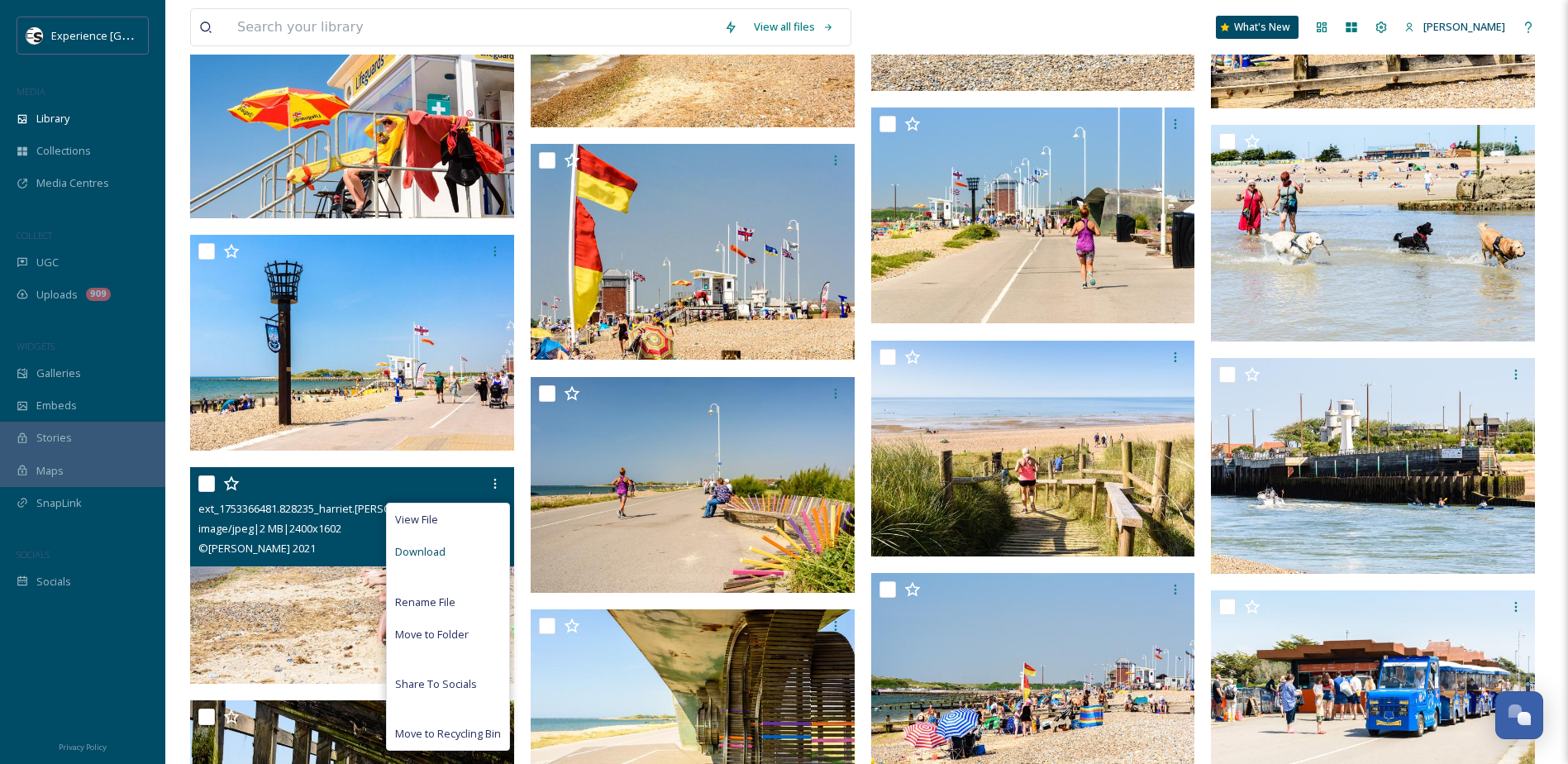
click at [456, 561] on div "Download" at bounding box center [448, 551] width 122 height 32
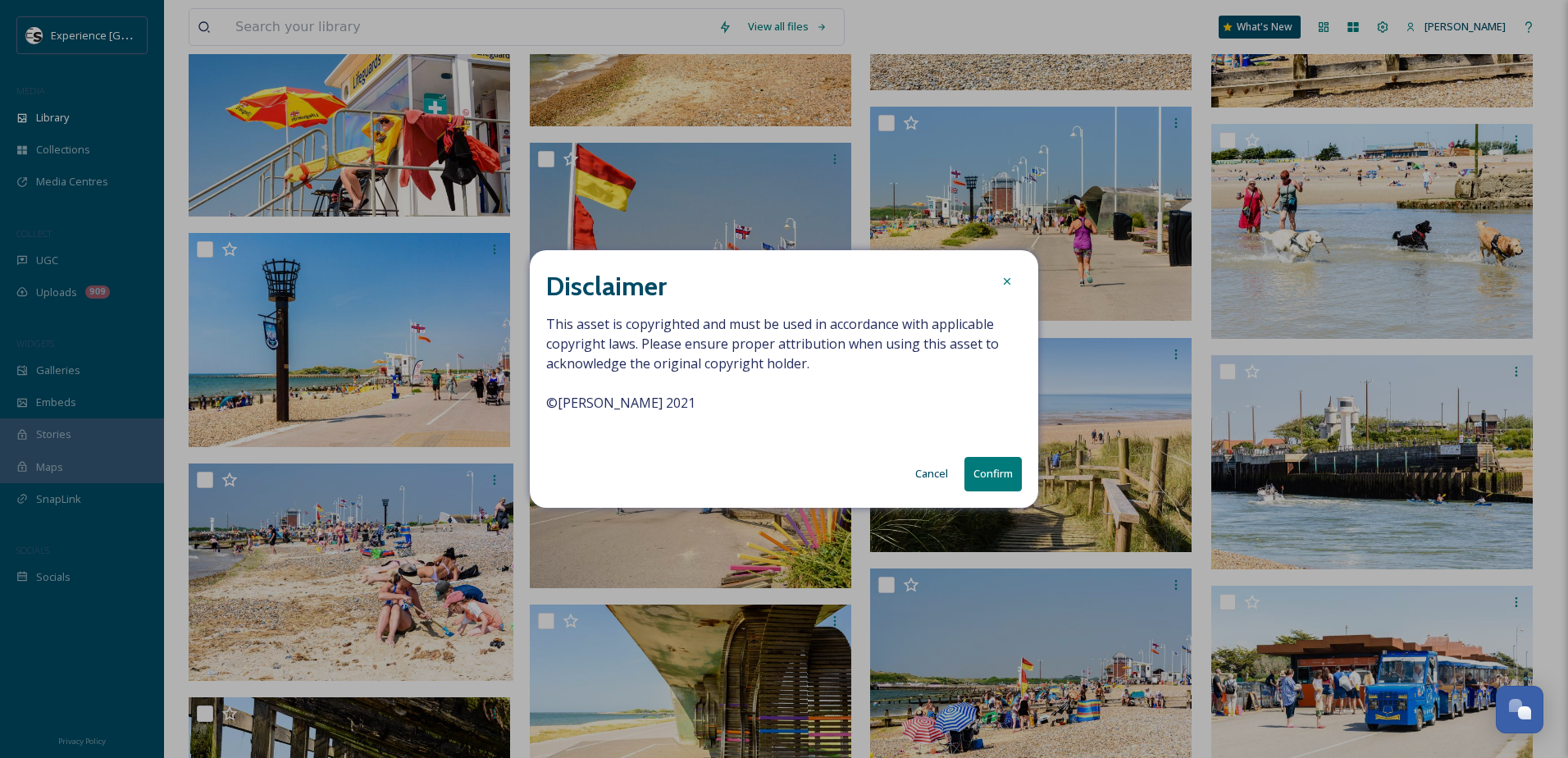
click at [985, 469] on button "Confirm" at bounding box center [992, 473] width 57 height 34
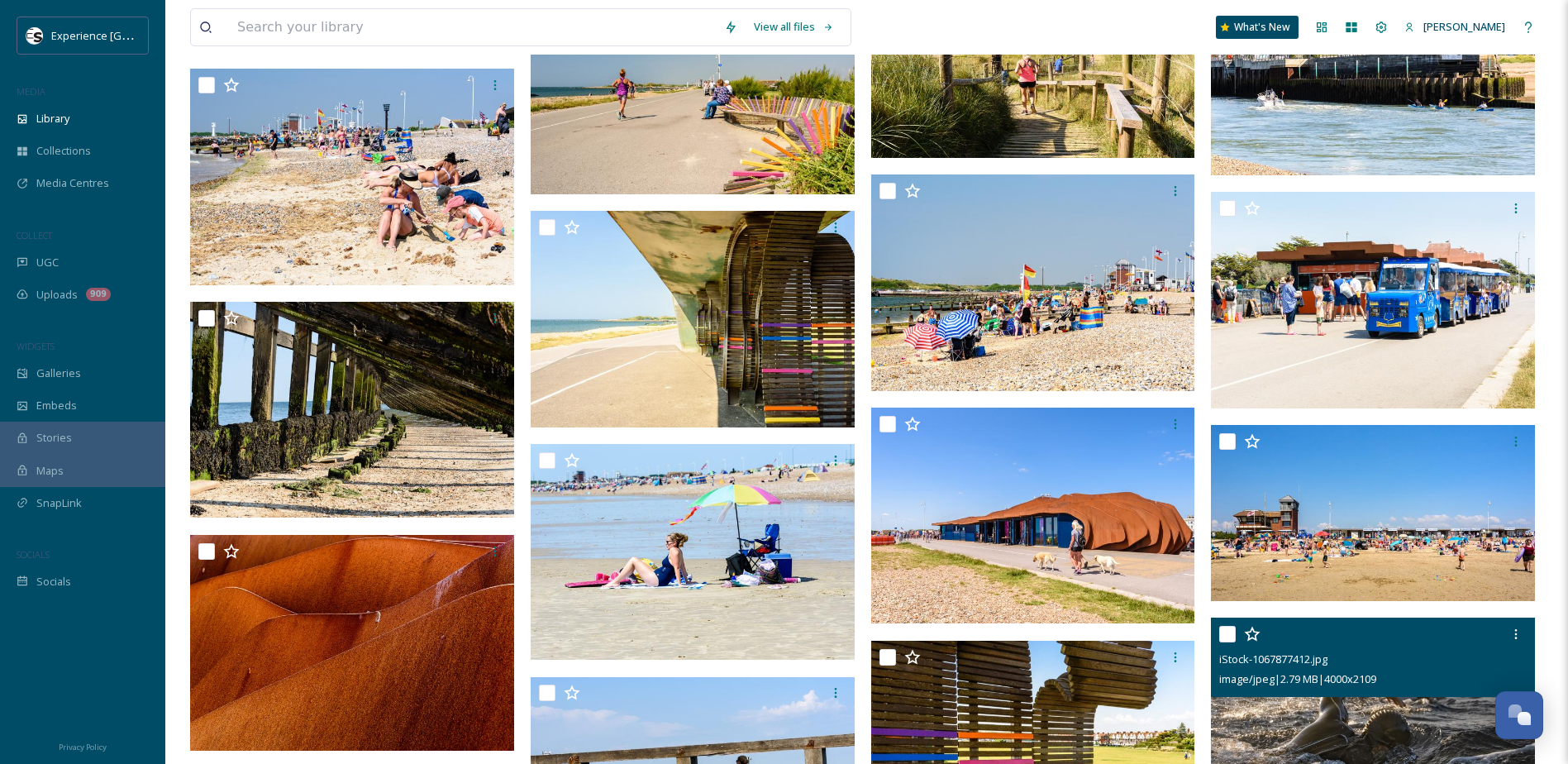
scroll to position [2893, 0]
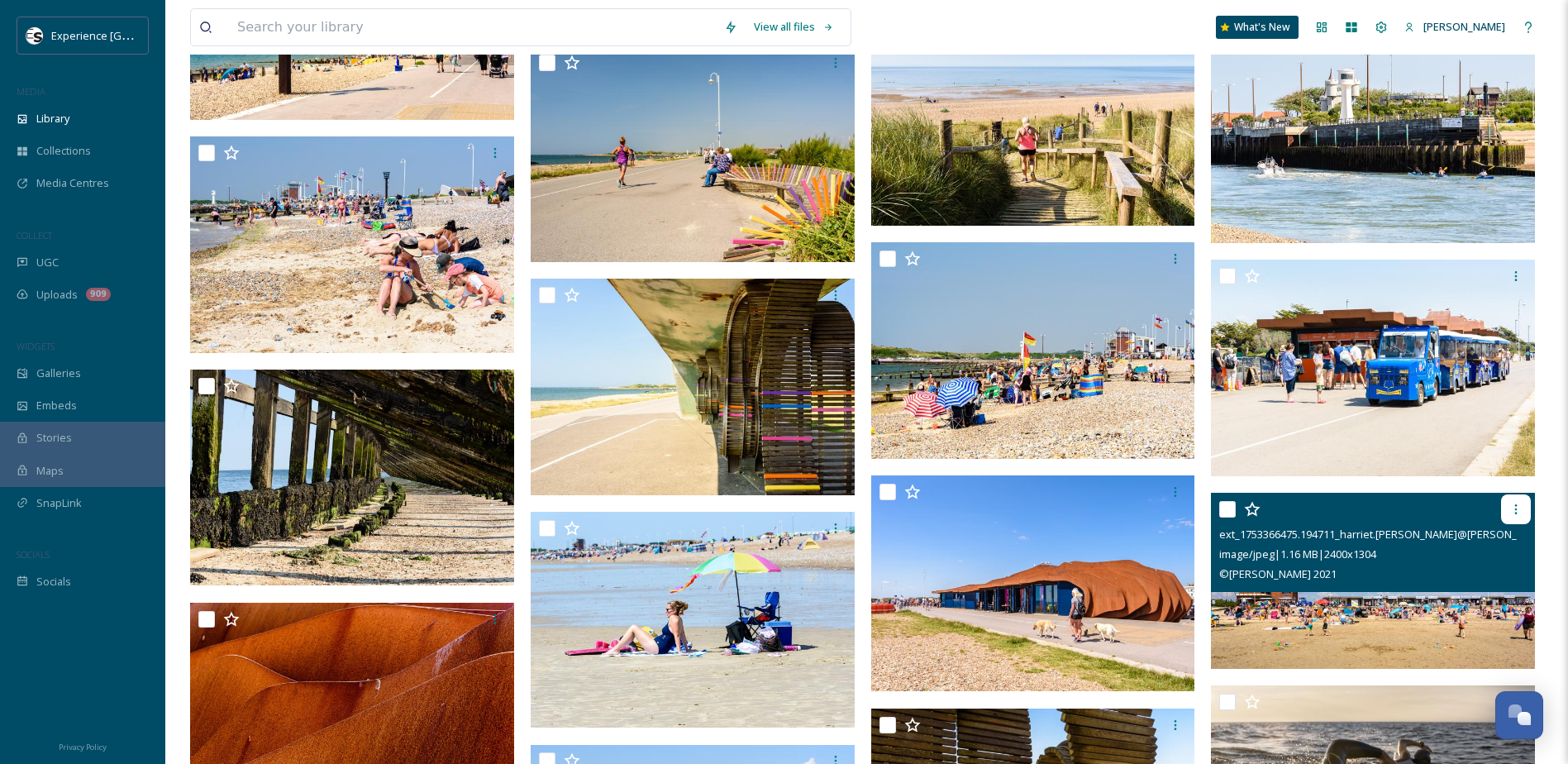
click at [1517, 514] on icon at bounding box center [1516, 509] width 3 height 10
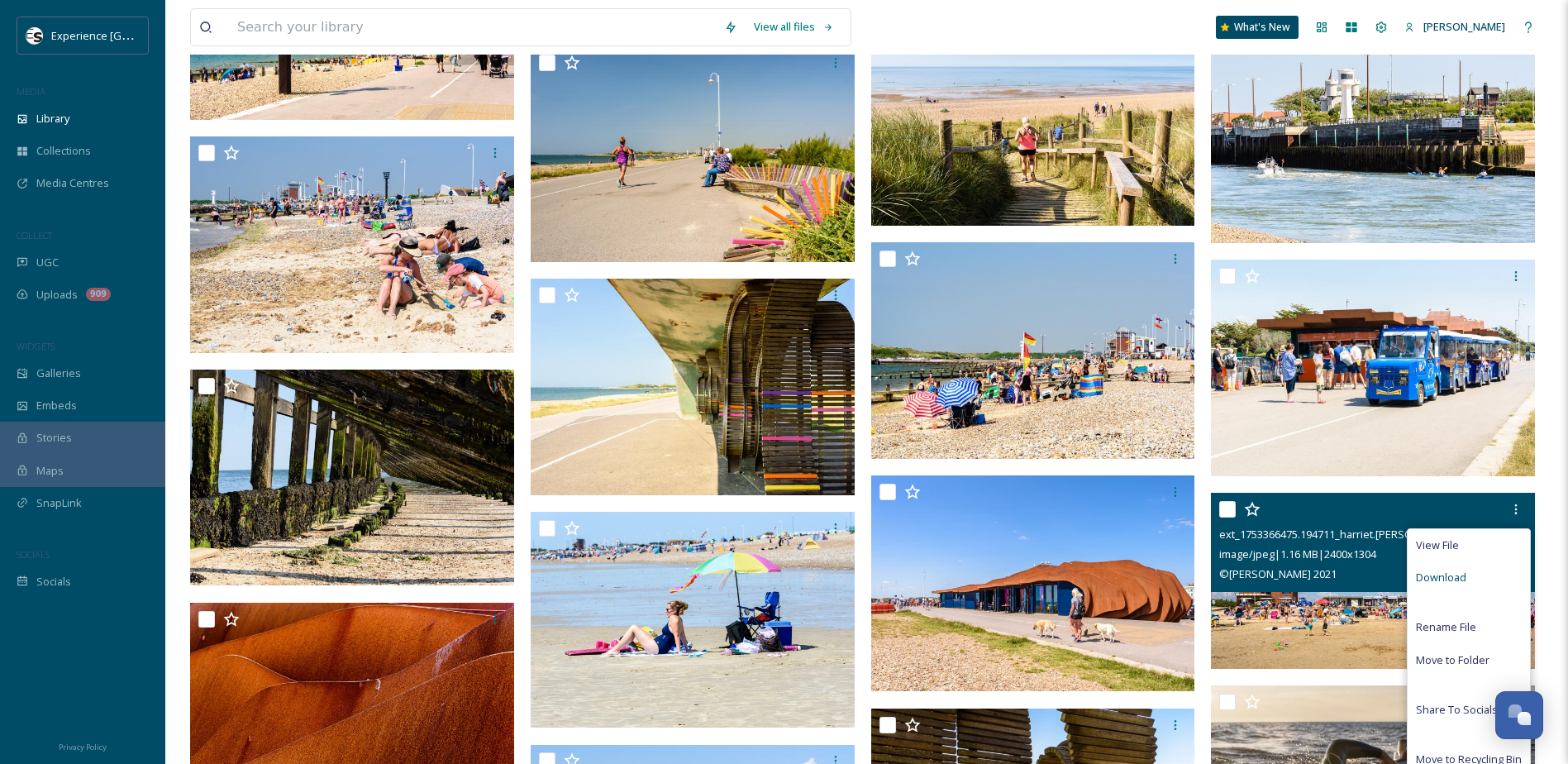
click at [1464, 585] on span "Download" at bounding box center [1442, 577] width 51 height 16
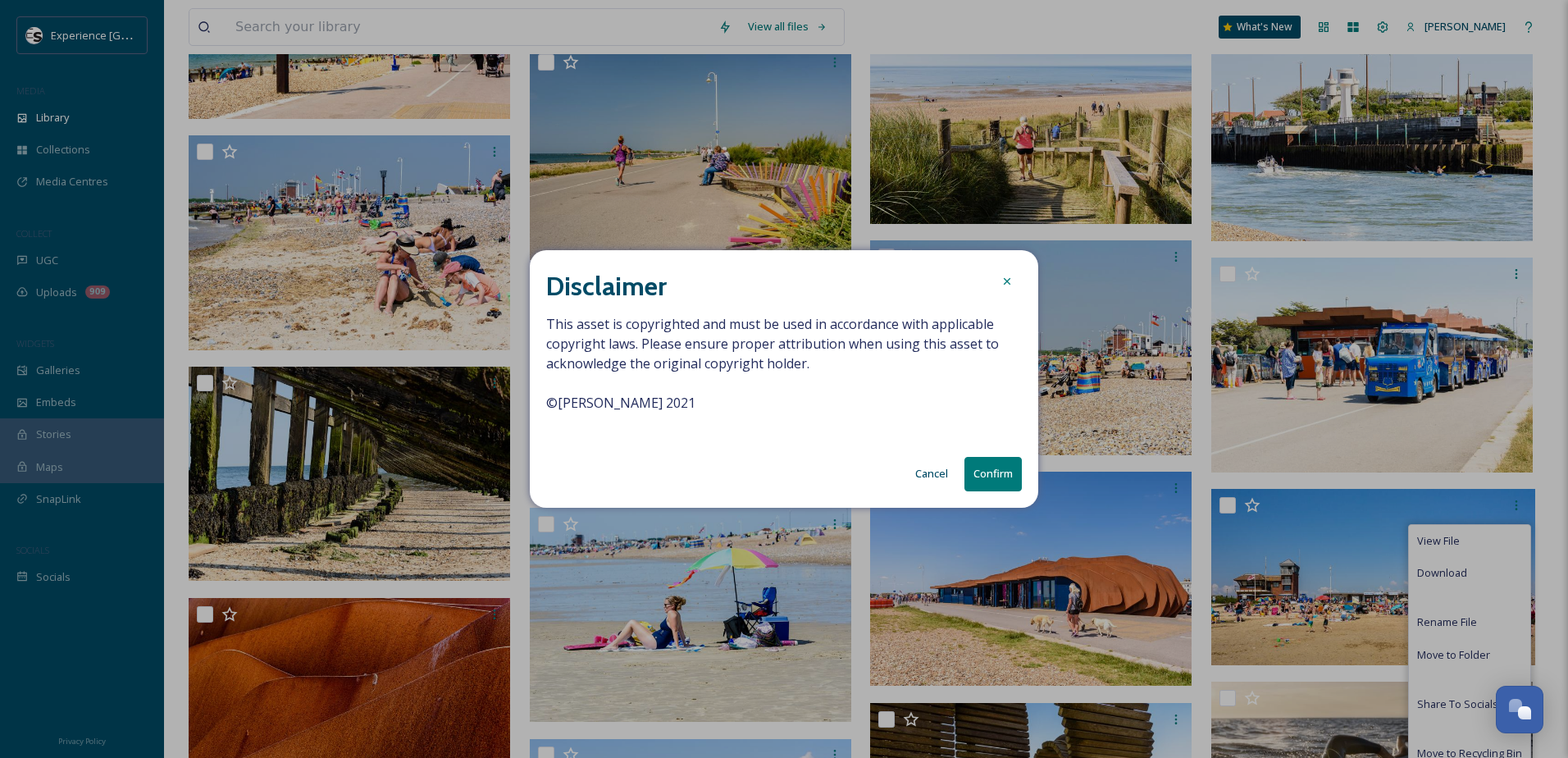
click at [995, 476] on button "Confirm" at bounding box center [992, 473] width 57 height 34
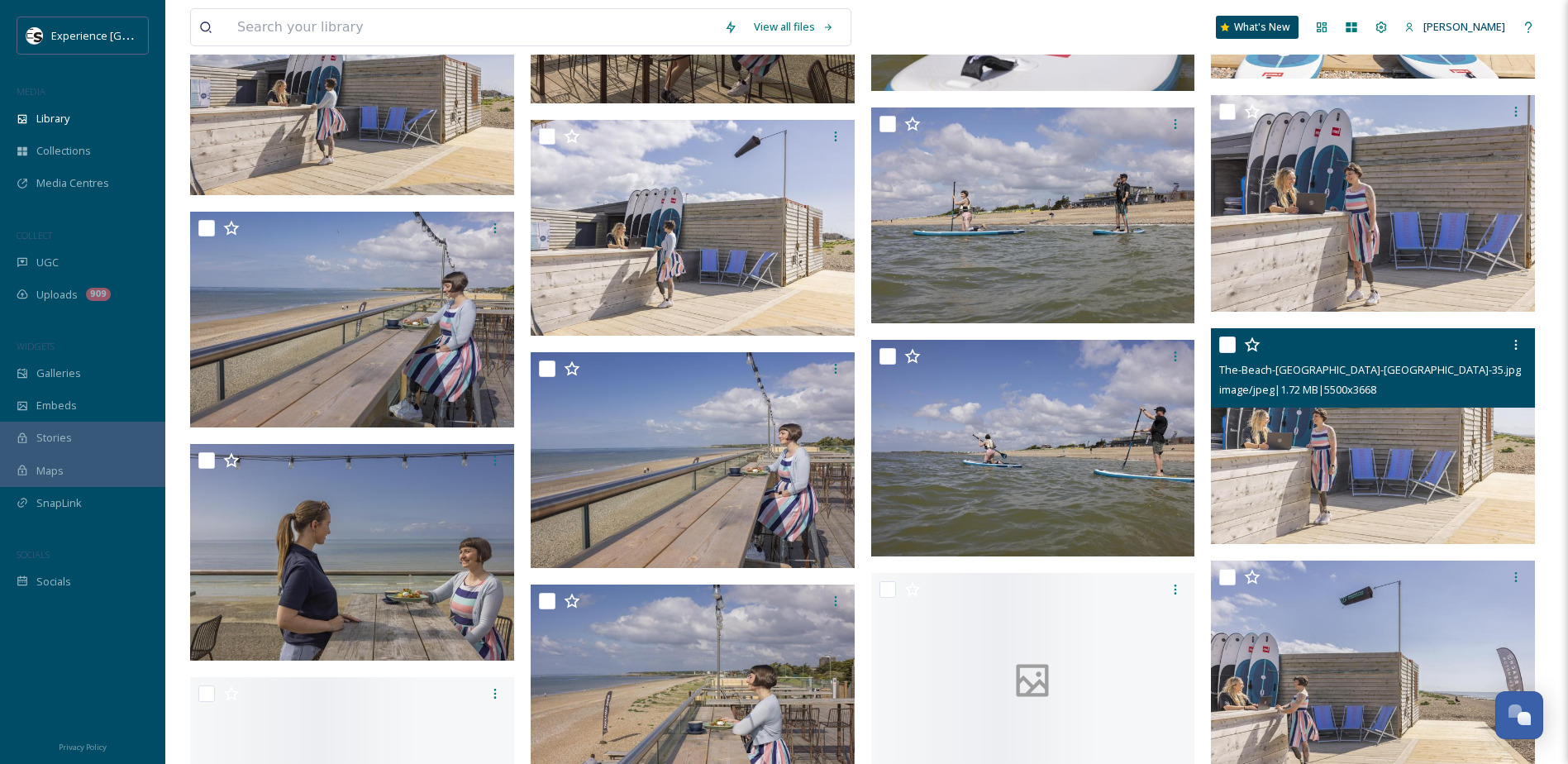
scroll to position [30499, 0]
